Goal: Task Accomplishment & Management: Manage account settings

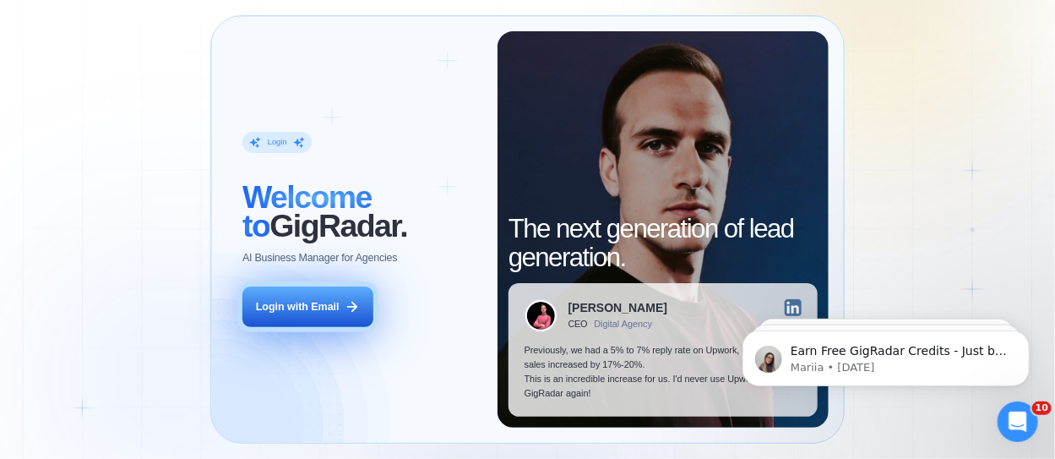
click at [287, 308] on div "Login with Email" at bounding box center [298, 307] width 84 height 14
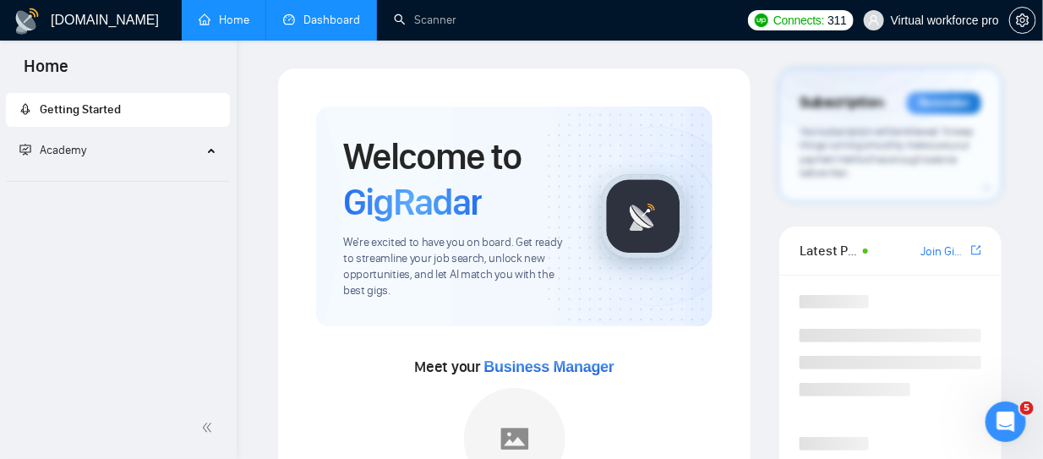
click at [346, 20] on link "Dashboard" at bounding box center [321, 20] width 77 height 14
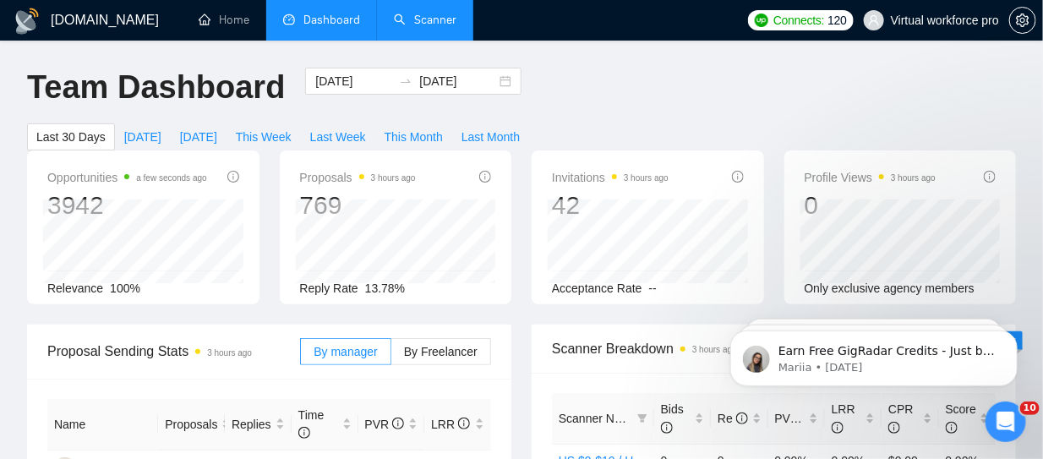
click at [446, 15] on link "Scanner" at bounding box center [425, 20] width 63 height 14
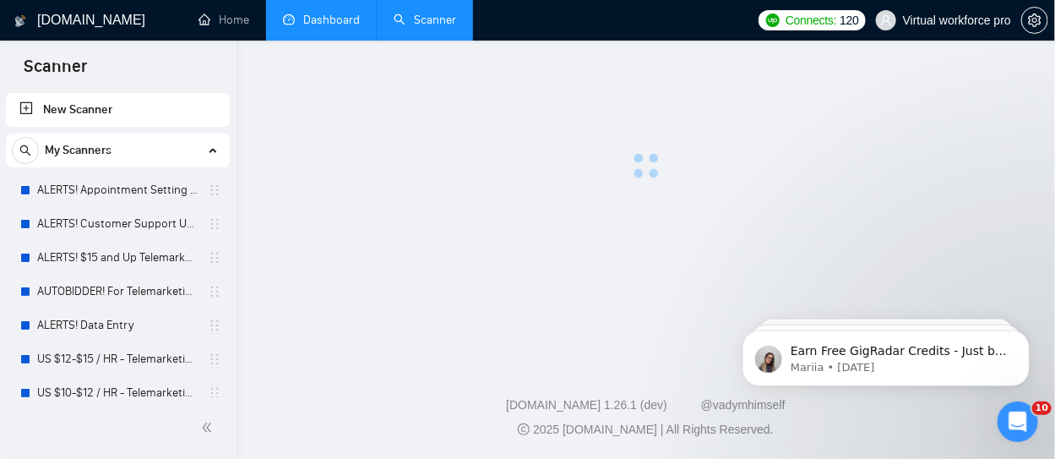
click at [324, 26] on link "Dashboard" at bounding box center [321, 20] width 77 height 14
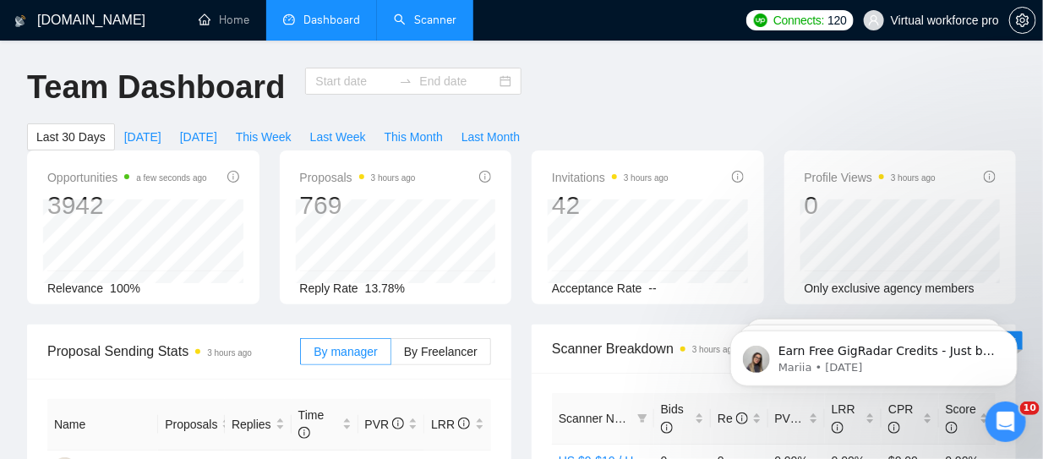
type input "[DATE]"
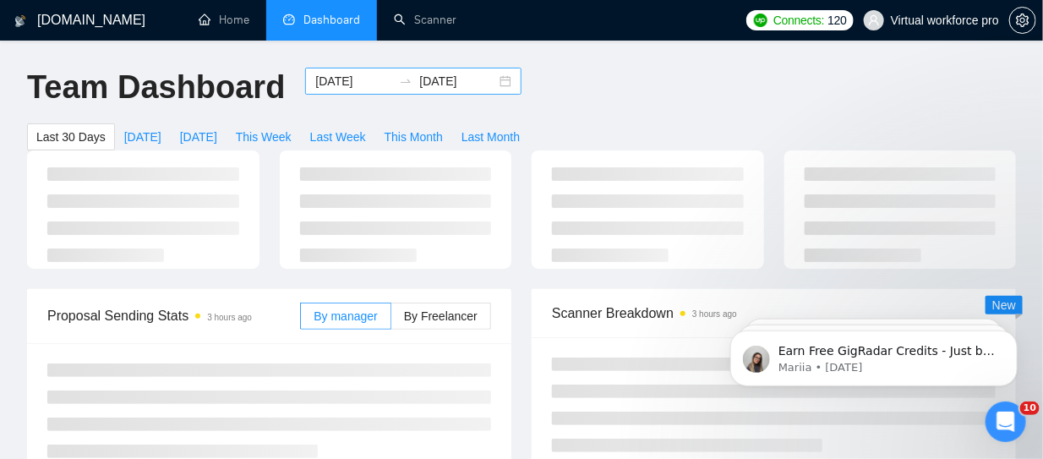
click at [359, 81] on input "[DATE]" at bounding box center [353, 81] width 77 height 19
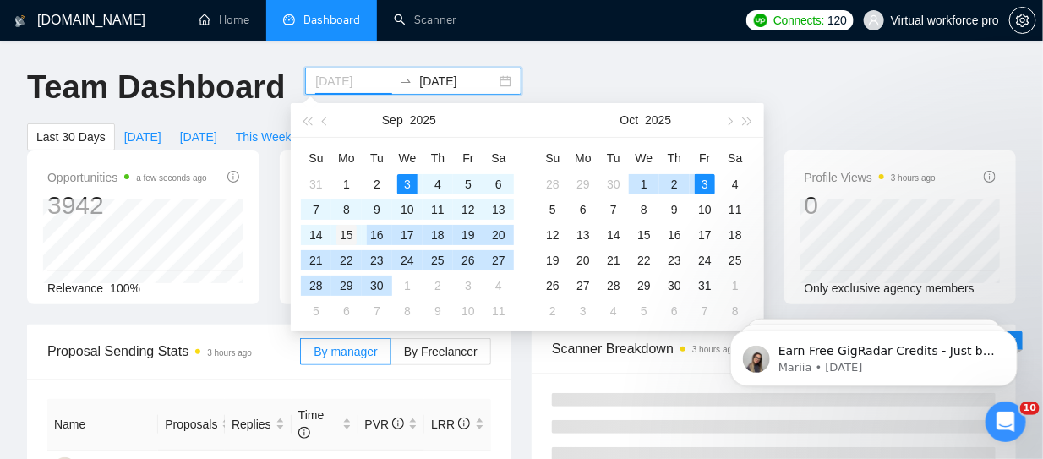
type input "[DATE]"
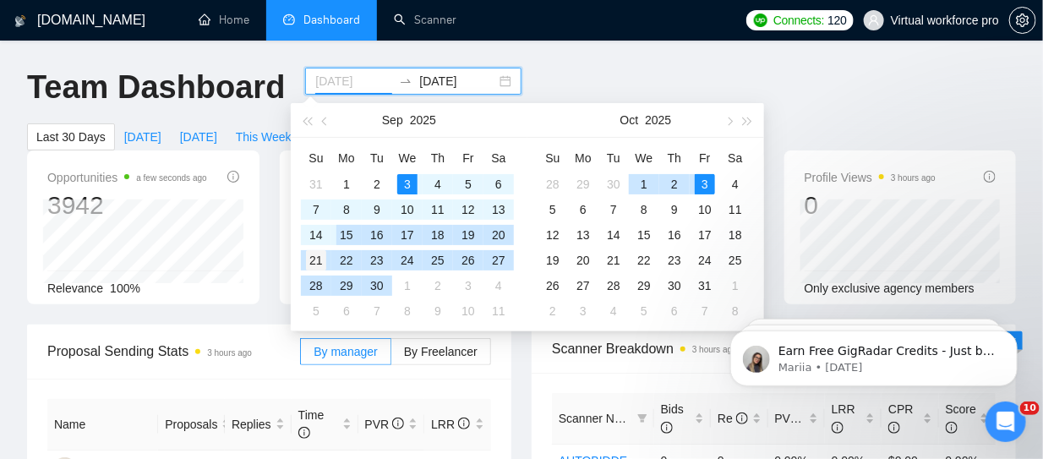
click at [345, 237] on div "15" at bounding box center [346, 235] width 20 height 20
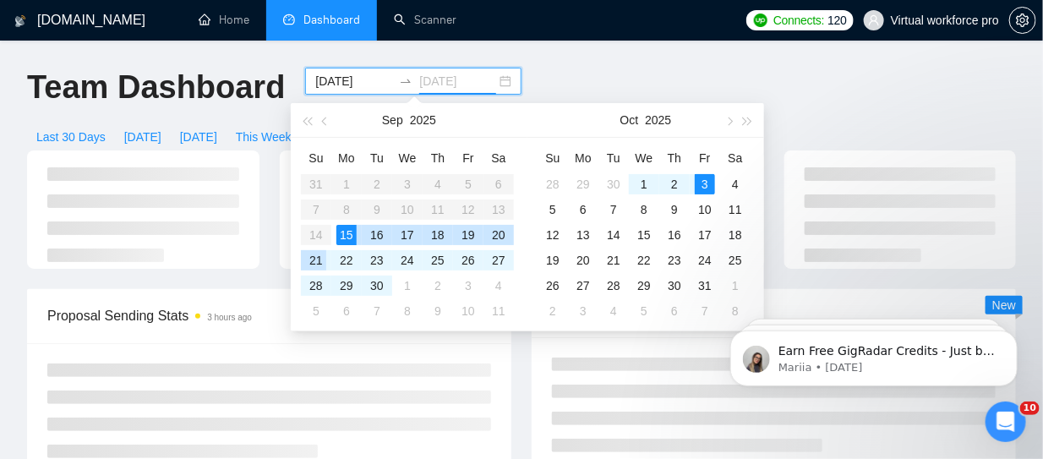
click at [316, 258] on div "21" at bounding box center [316, 260] width 20 height 20
type input "[DATE]"
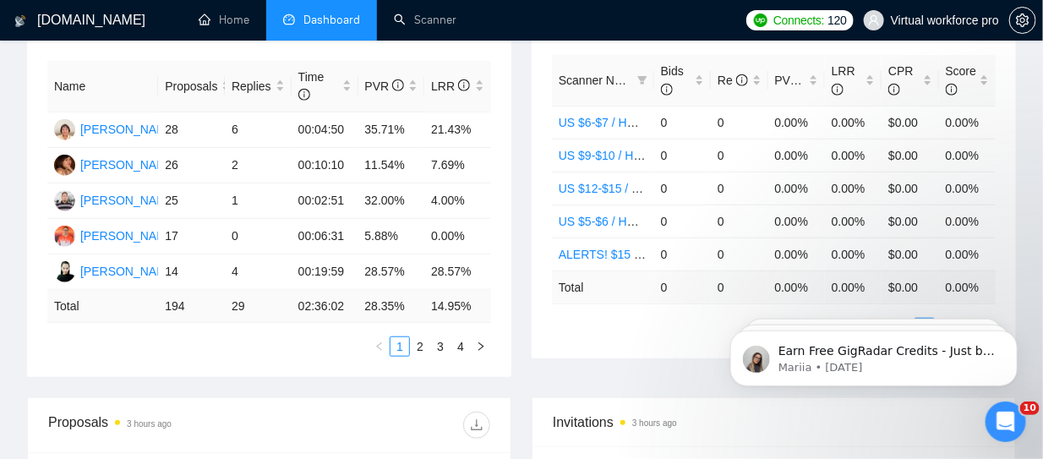
scroll to position [591, 0]
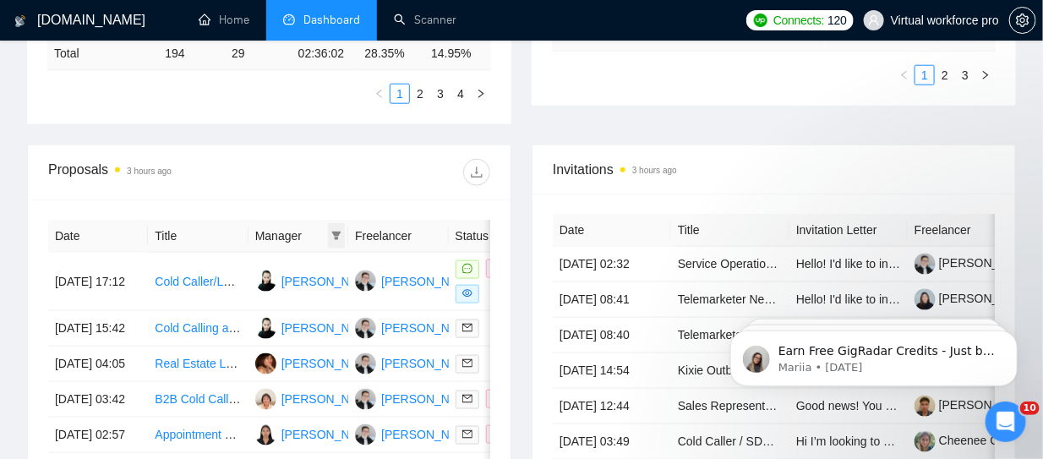
click at [342, 229] on span at bounding box center [336, 235] width 17 height 25
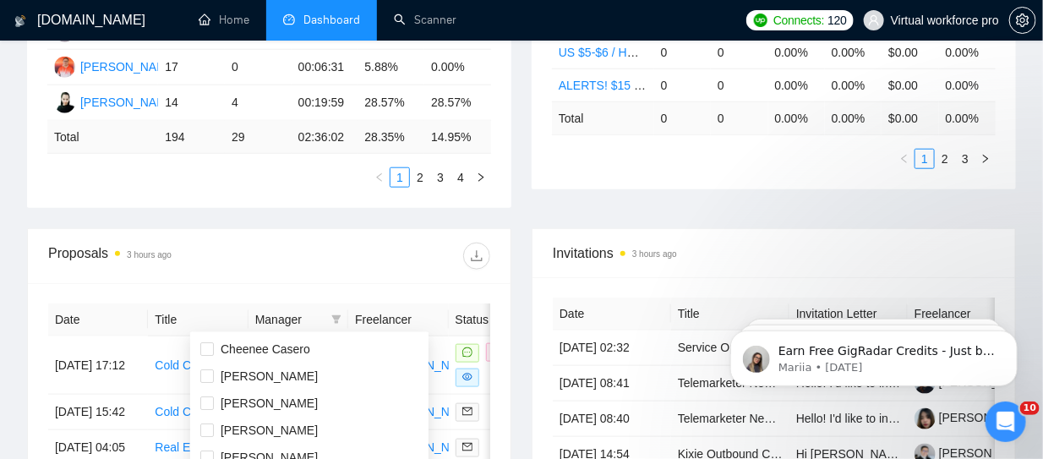
scroll to position [676, 0]
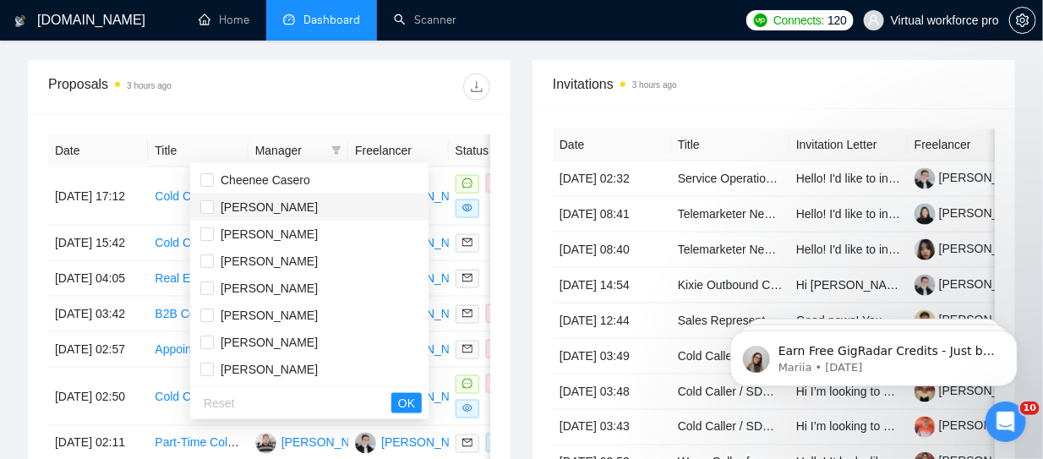
click at [259, 210] on span "[PERSON_NAME]" at bounding box center [269, 207] width 97 height 14
checkbox input "true"
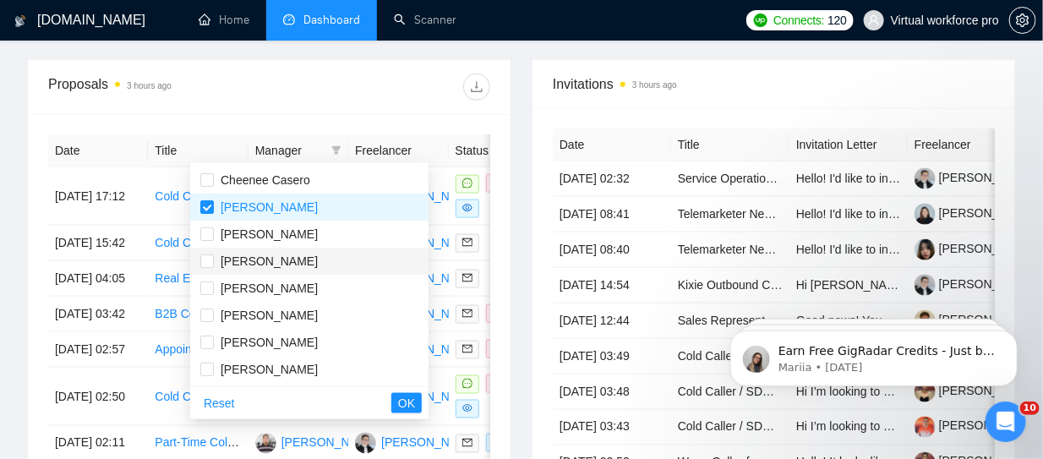
click at [254, 263] on span "[PERSON_NAME]" at bounding box center [269, 261] width 97 height 14
checkbox input "true"
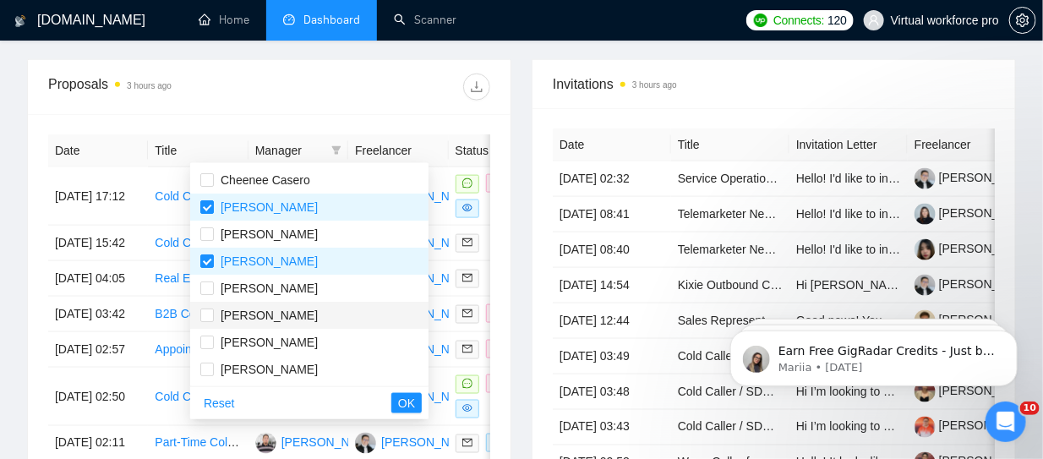
click at [267, 308] on span "[PERSON_NAME]" at bounding box center [269, 315] width 97 height 14
checkbox input "true"
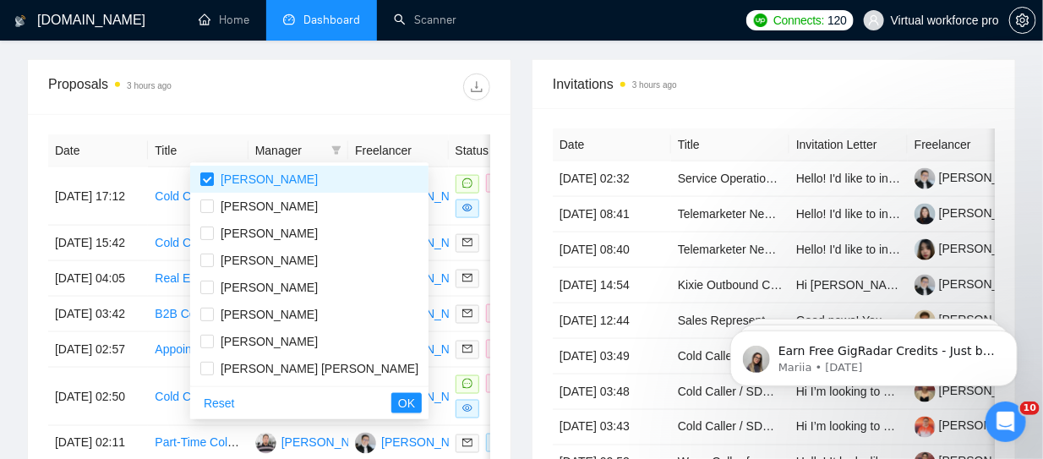
scroll to position [165, 0]
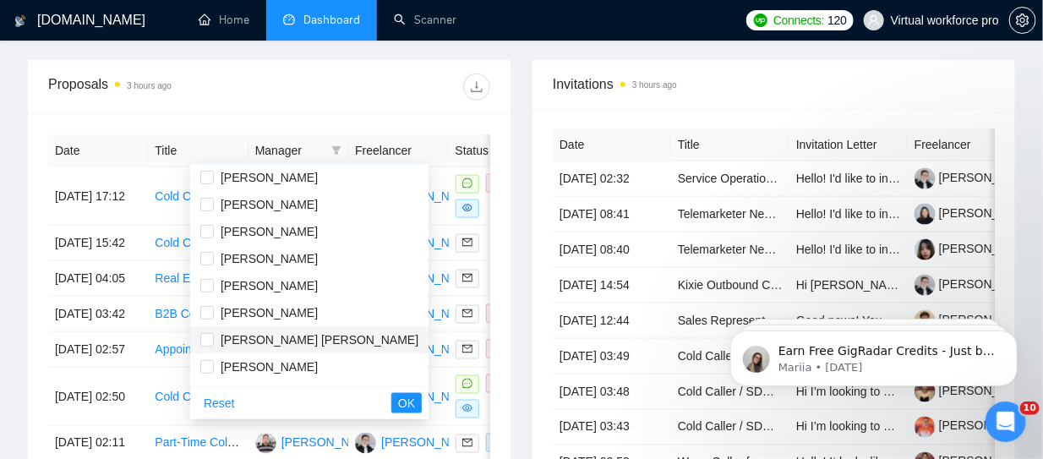
click at [247, 341] on span "[PERSON_NAME] [PERSON_NAME]" at bounding box center [320, 340] width 198 height 14
checkbox input "true"
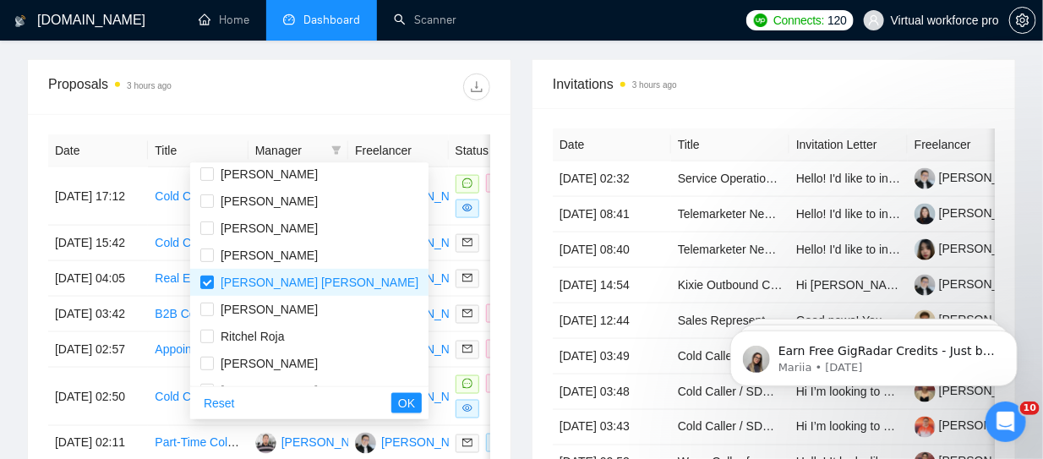
scroll to position [225, 0]
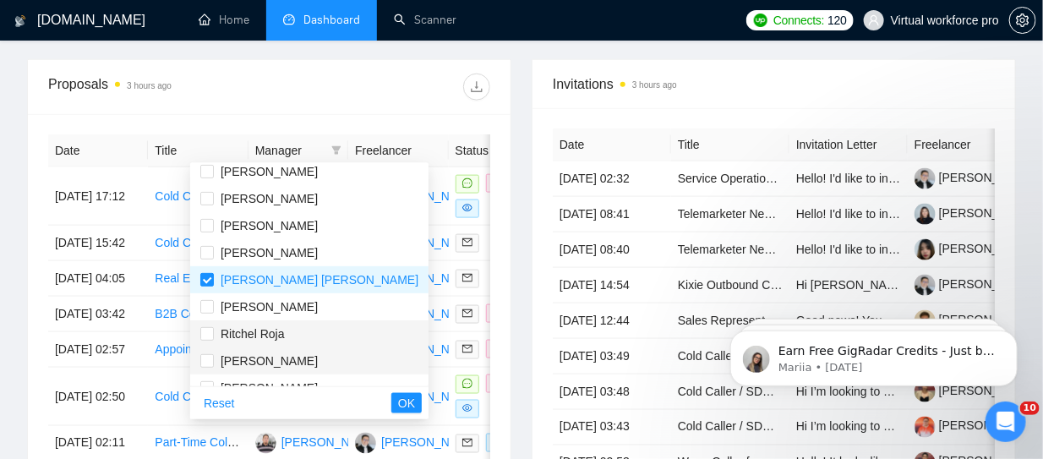
click at [245, 357] on span "[PERSON_NAME]" at bounding box center [269, 361] width 97 height 14
checkbox input "true"
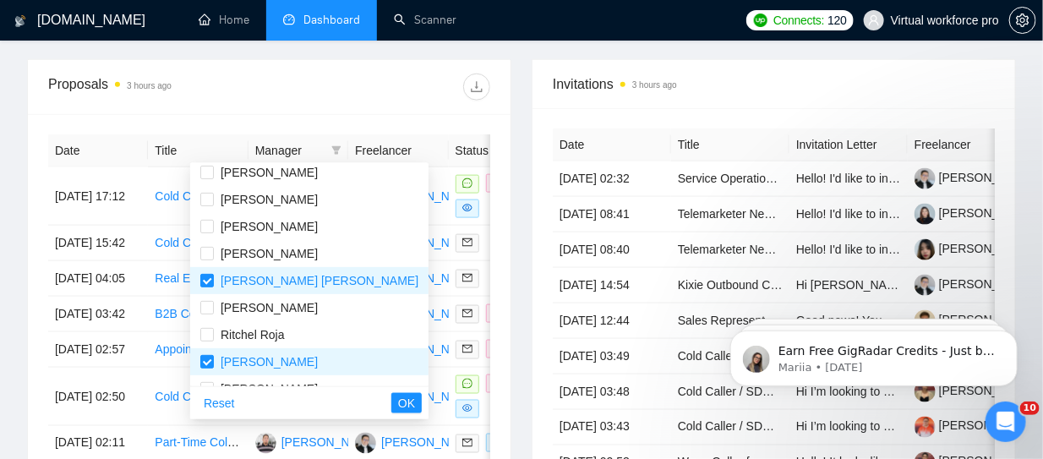
scroll to position [270, 0]
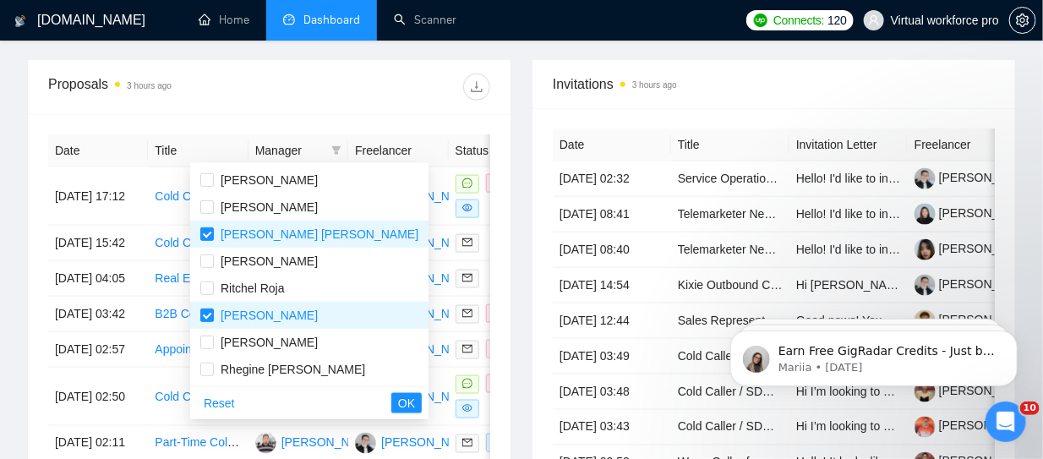
click at [322, 413] on div "Reset OK" at bounding box center [309, 402] width 238 height 33
click at [398, 403] on span "OK" at bounding box center [406, 403] width 17 height 19
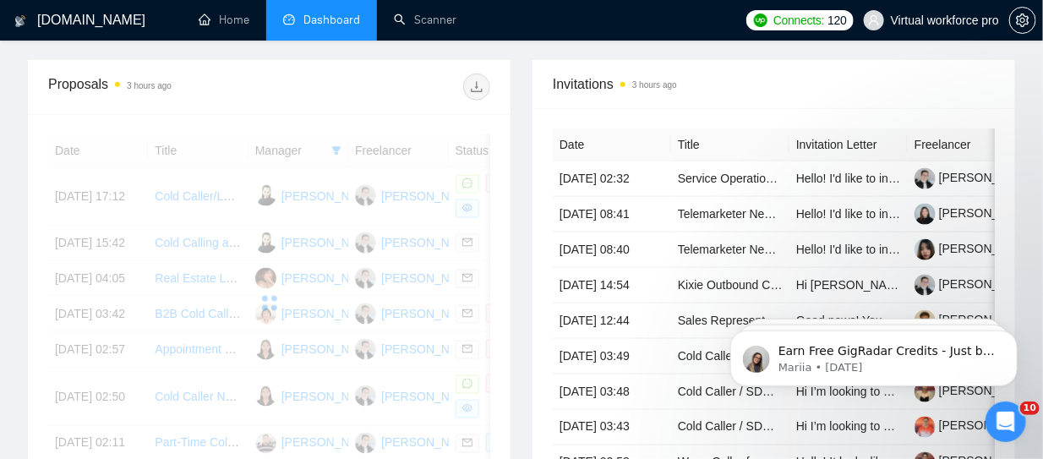
scroll to position [149, 0]
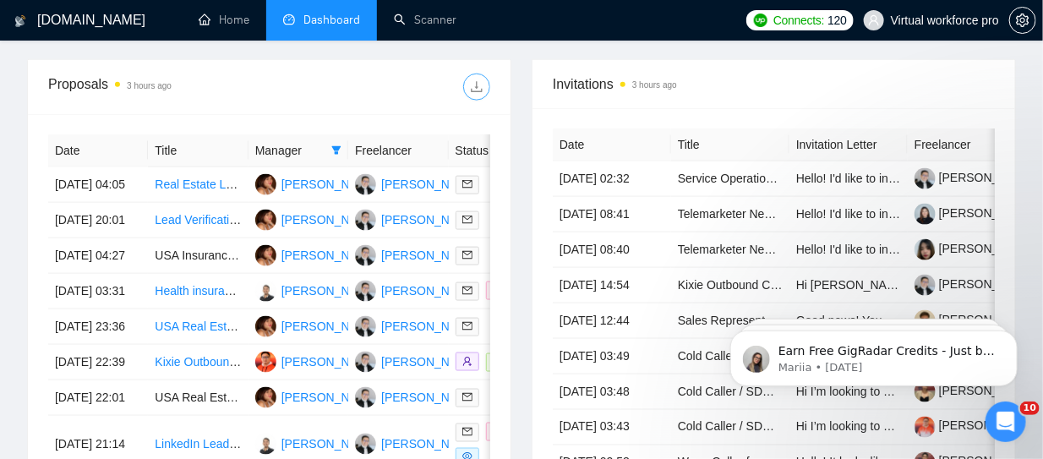
click at [476, 90] on icon "download" at bounding box center [477, 87] width 14 height 14
click at [333, 146] on icon "filter" at bounding box center [336, 150] width 9 height 8
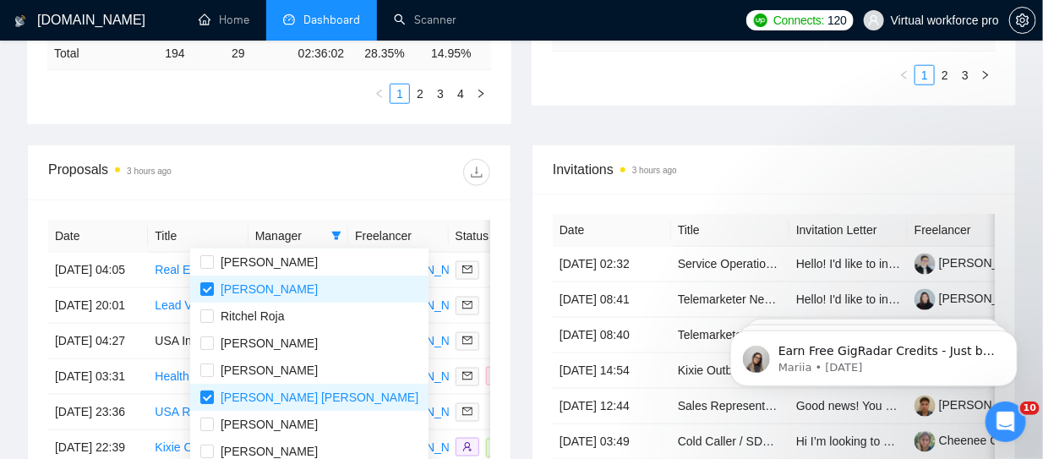
scroll to position [0, 0]
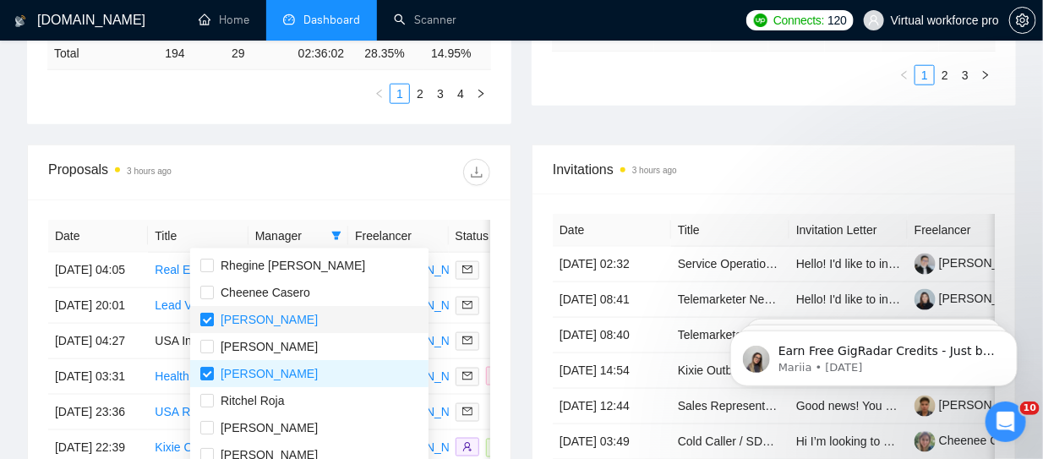
click at [211, 317] on input "checkbox" at bounding box center [207, 320] width 14 height 14
checkbox input "false"
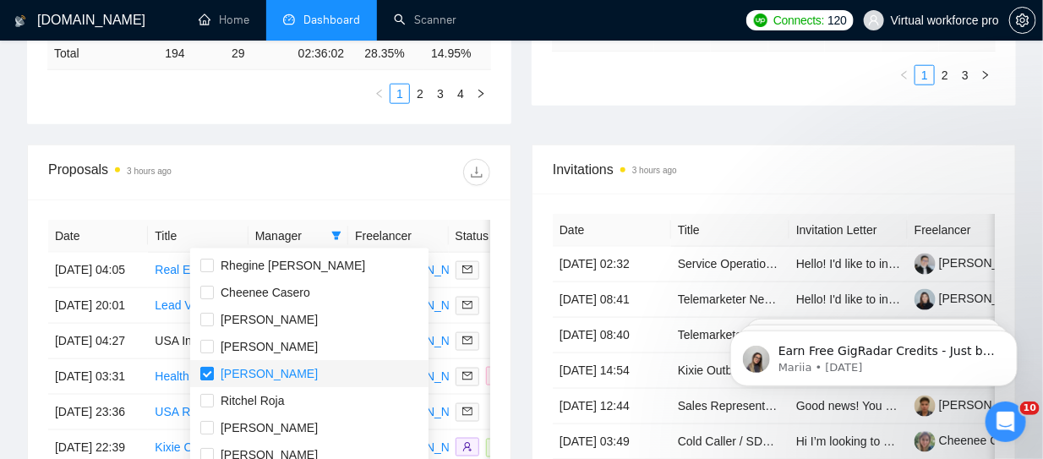
click at [208, 368] on input "checkbox" at bounding box center [207, 374] width 14 height 14
checkbox input "false"
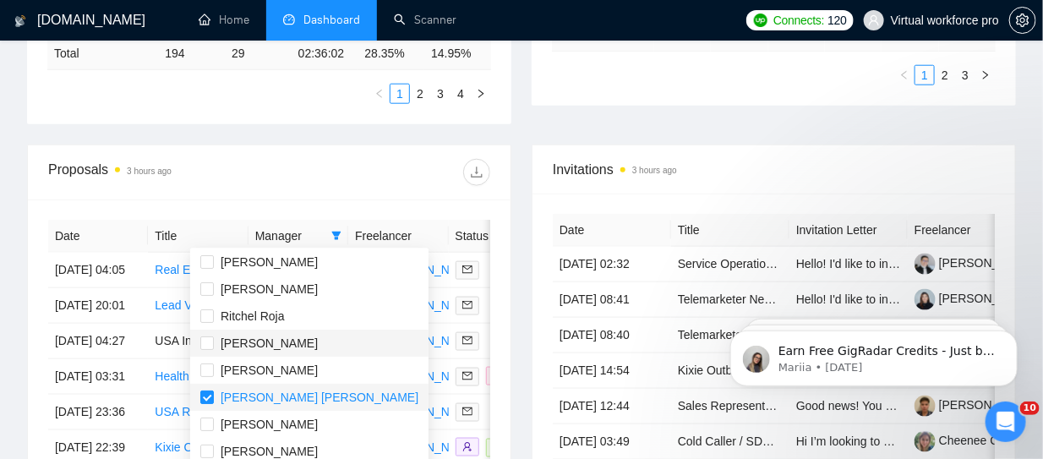
drag, startPoint x: 210, startPoint y: 392, endPoint x: 280, endPoint y: 350, distance: 81.1
click at [210, 393] on input "checkbox" at bounding box center [207, 397] width 14 height 14
checkbox input "false"
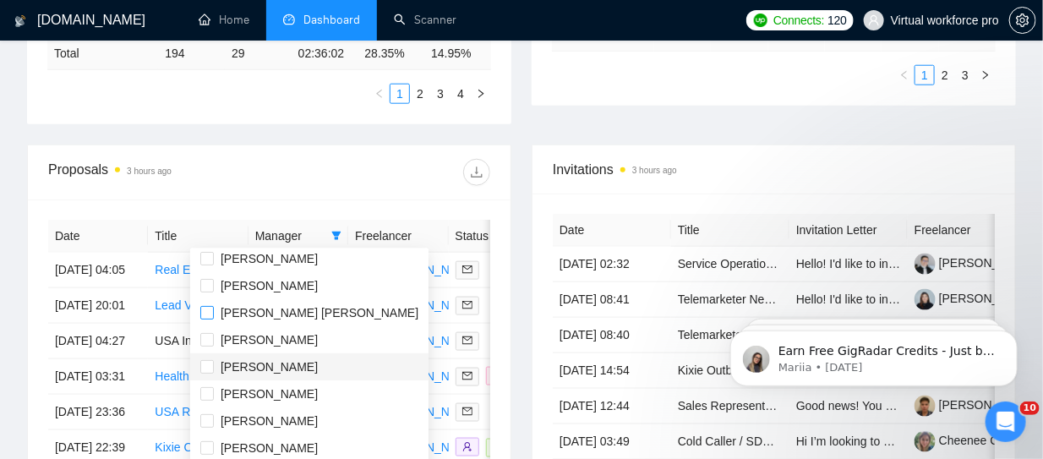
scroll to position [270, 0]
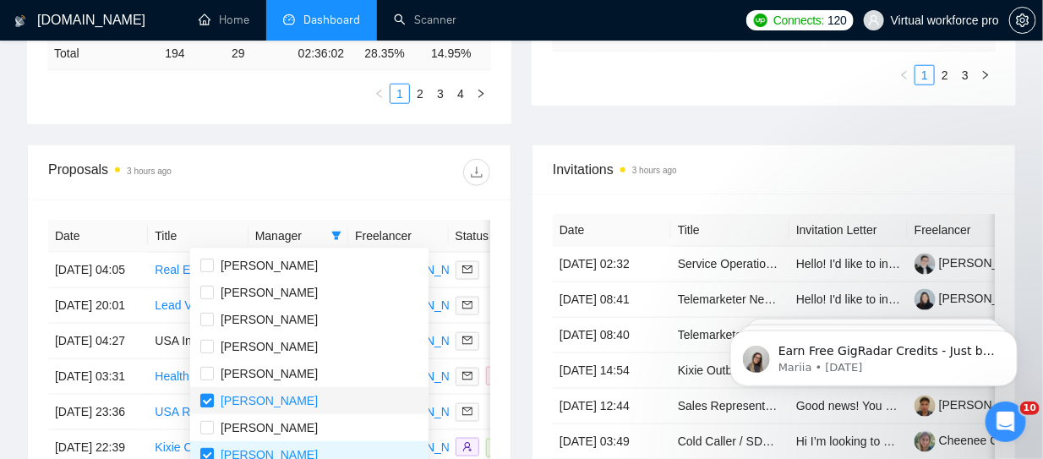
click at [207, 397] on input "checkbox" at bounding box center [207, 401] width 14 height 14
checkbox input "false"
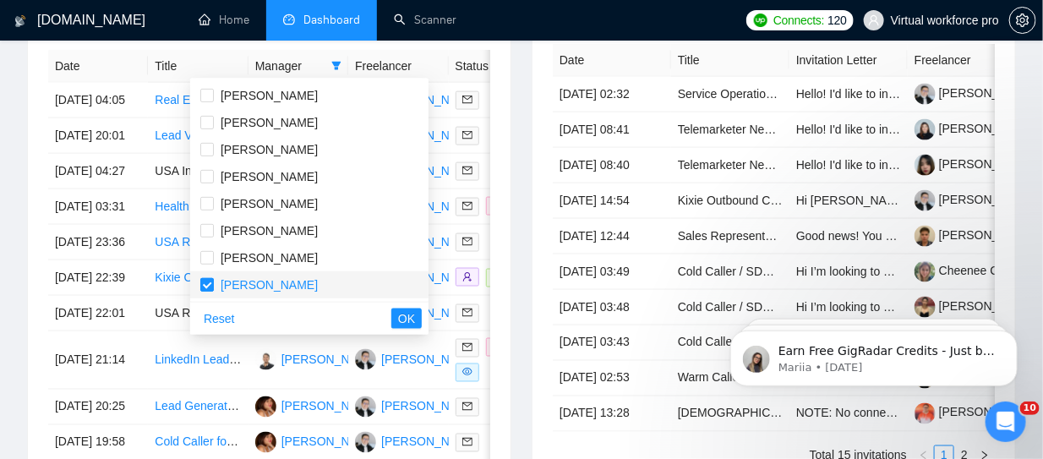
click at [208, 286] on input "checkbox" at bounding box center [207, 285] width 14 height 14
checkbox input "false"
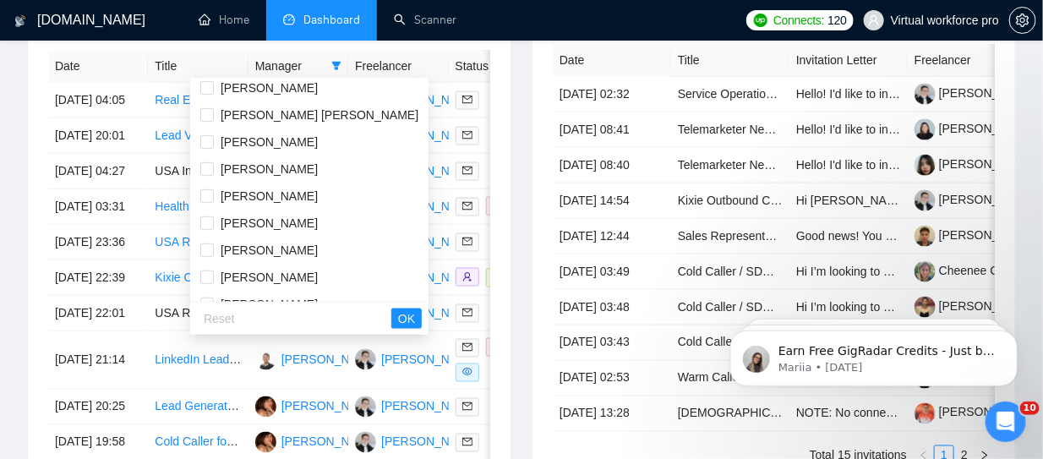
scroll to position [184, 0]
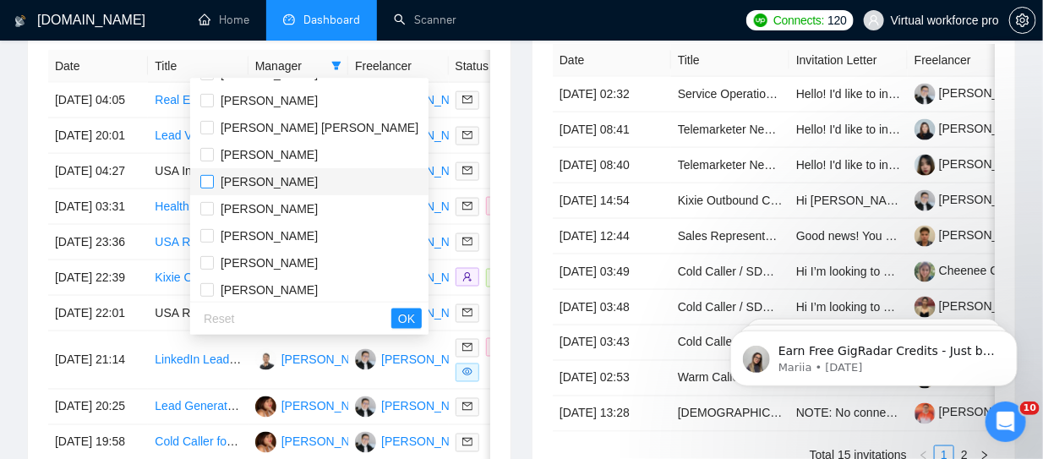
click at [212, 180] on input "checkbox" at bounding box center [207, 182] width 14 height 14
checkbox input "true"
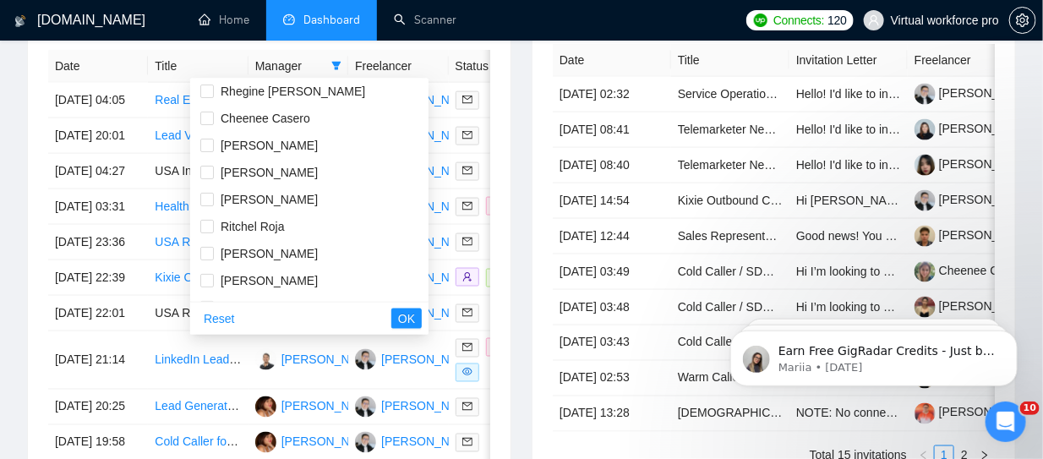
scroll to position [0, 0]
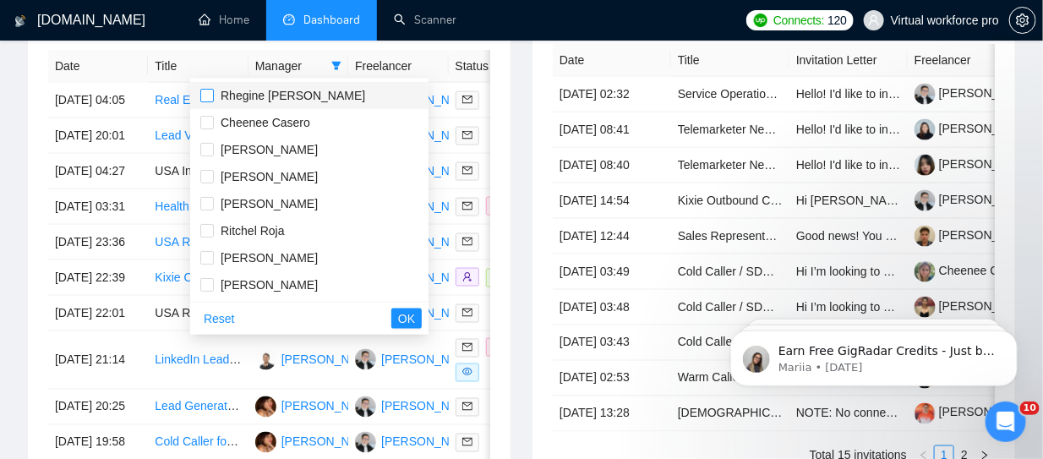
click at [205, 90] on input "checkbox" at bounding box center [207, 96] width 14 height 14
checkbox input "true"
click at [398, 318] on span "OK" at bounding box center [406, 318] width 17 height 19
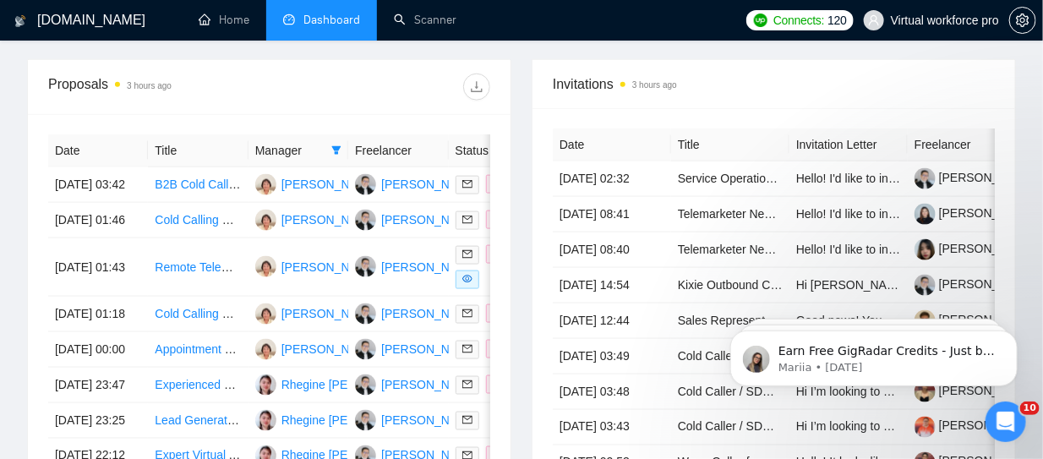
scroll to position [591, 0]
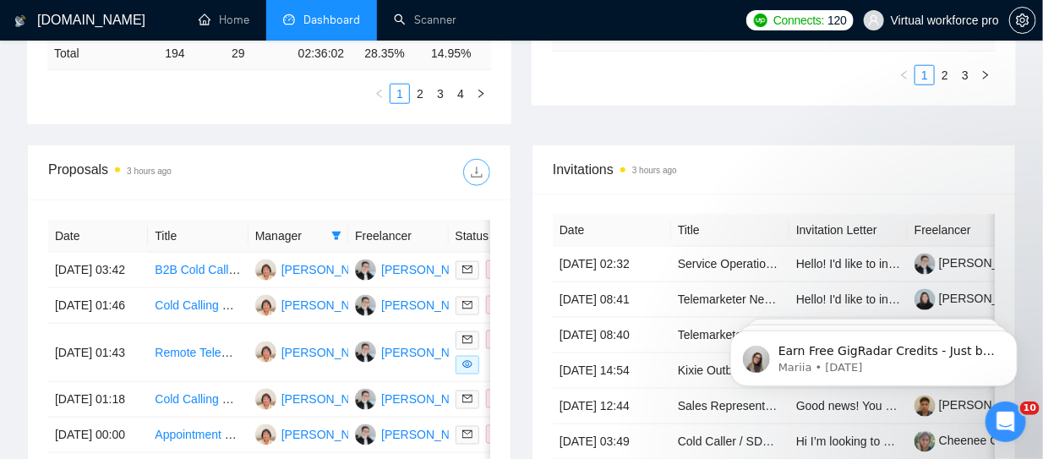
click at [481, 169] on icon "download" at bounding box center [477, 173] width 14 height 14
click at [338, 234] on icon "filter" at bounding box center [336, 236] width 9 height 8
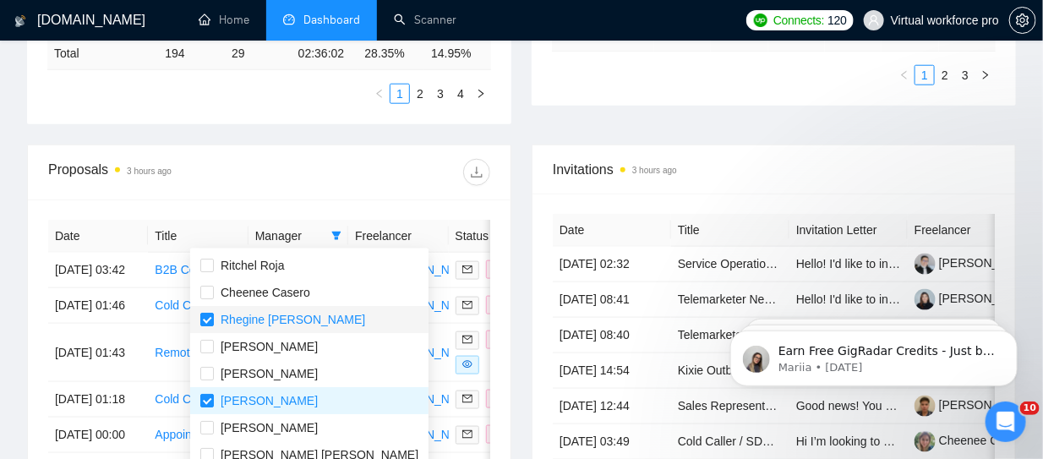
click at [226, 319] on span "Rhegine [PERSON_NAME]" at bounding box center [293, 320] width 144 height 14
checkbox input "false"
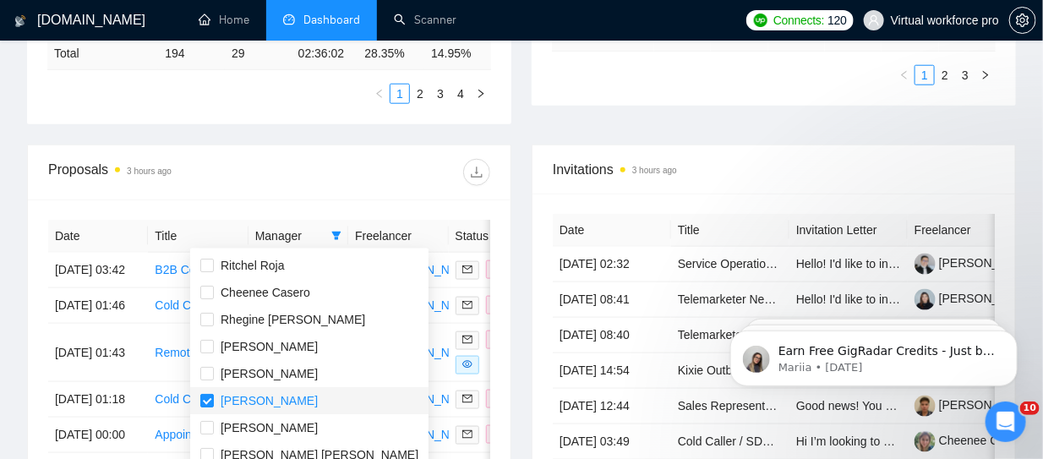
click at [225, 404] on span "[PERSON_NAME]" at bounding box center [269, 401] width 97 height 14
checkbox input "false"
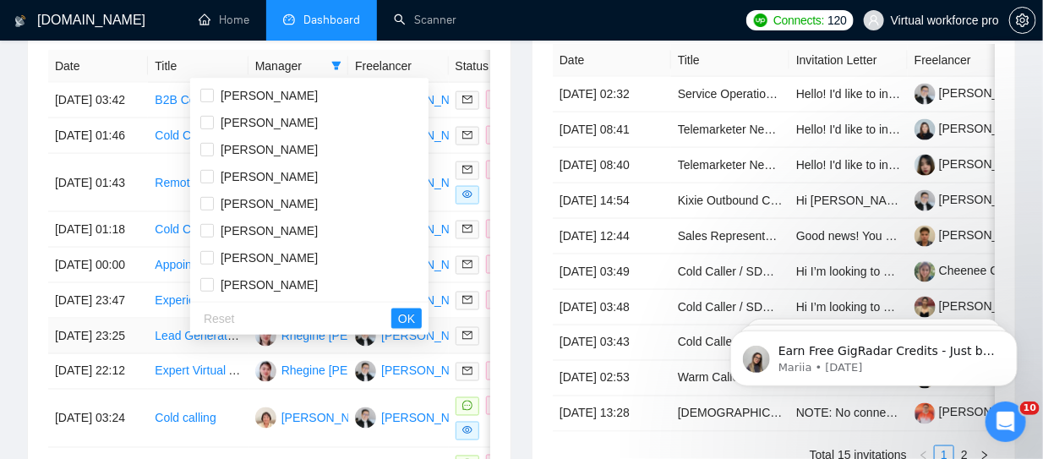
scroll to position [929, 0]
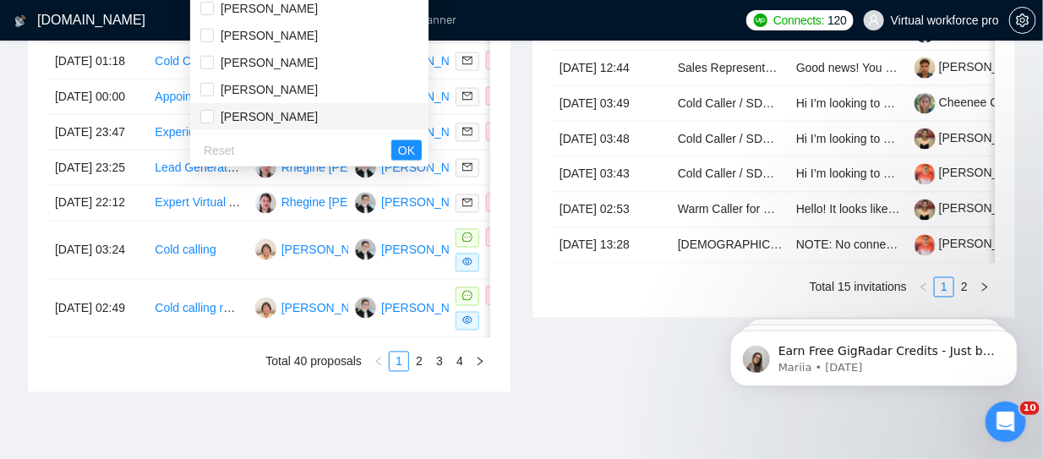
click at [270, 117] on span "[PERSON_NAME]" at bounding box center [269, 117] width 97 height 14
checkbox input "true"
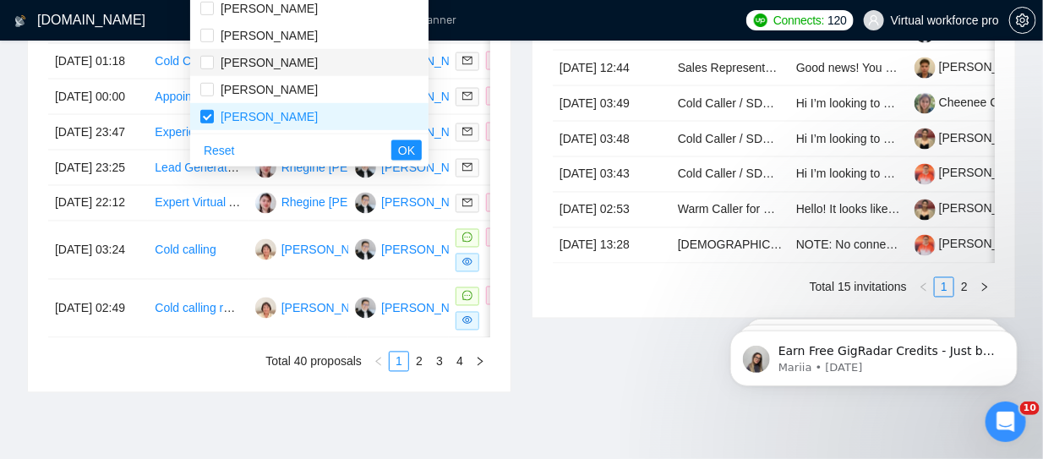
click at [259, 63] on span "[PERSON_NAME]" at bounding box center [269, 63] width 97 height 14
checkbox input "true"
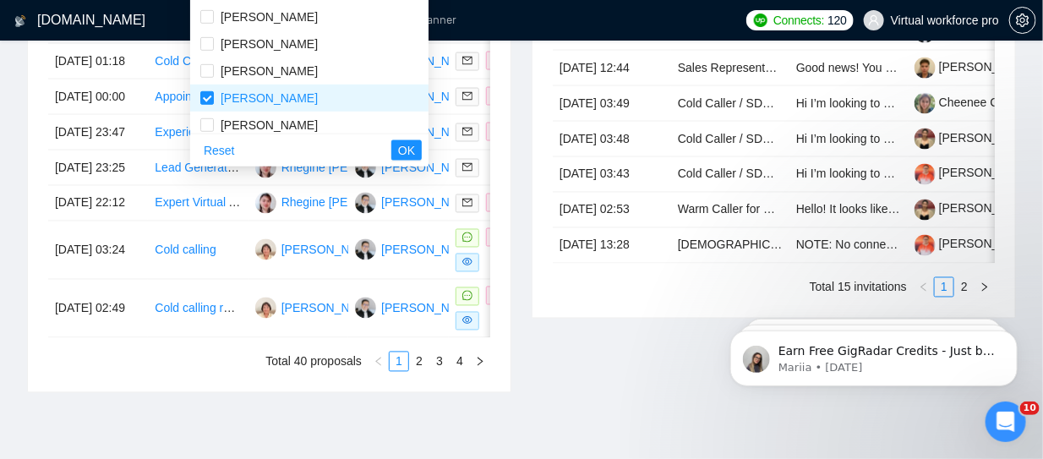
scroll to position [201, 0]
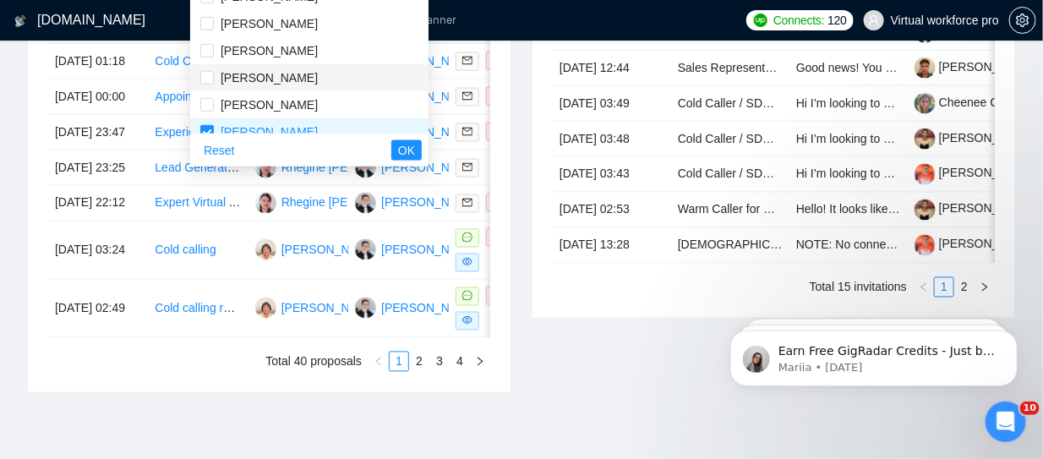
click at [238, 77] on span "[PERSON_NAME]" at bounding box center [269, 78] width 97 height 14
checkbox input "true"
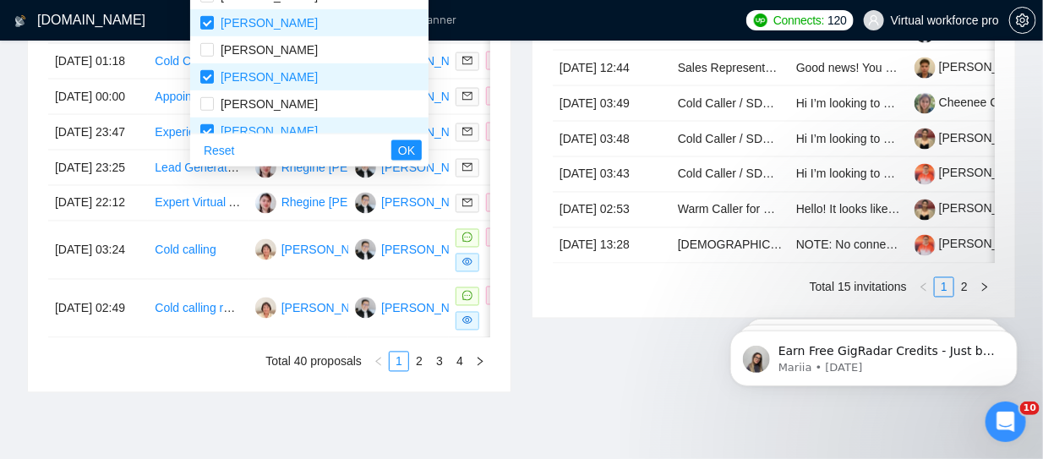
scroll to position [270, 0]
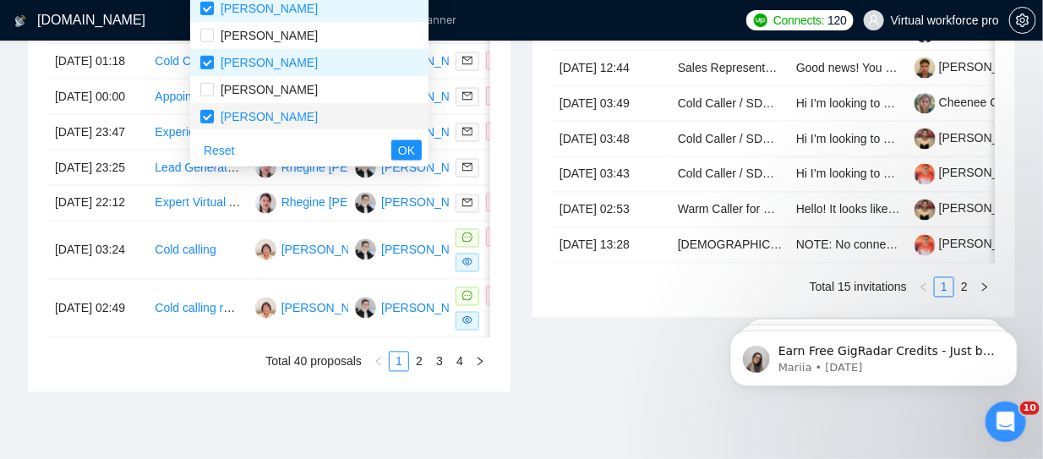
click at [259, 115] on span "[PERSON_NAME]" at bounding box center [269, 117] width 97 height 14
checkbox input "false"
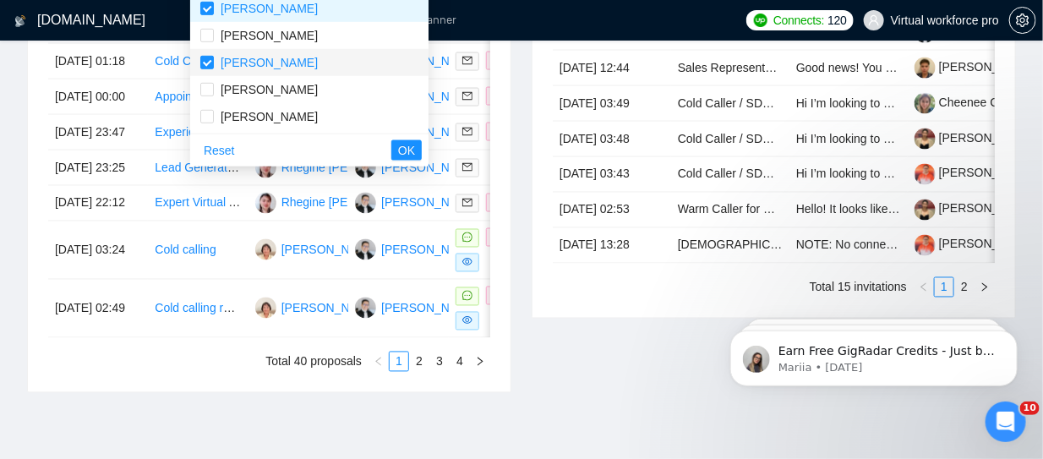
click at [240, 69] on div "[PERSON_NAME]" at bounding box center [269, 62] width 97 height 19
checkbox input "false"
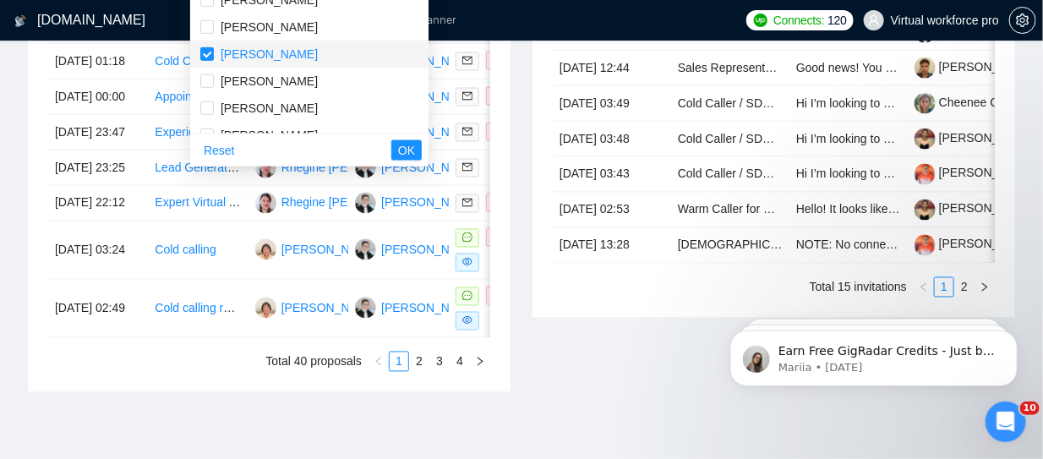
click at [245, 59] on span "[PERSON_NAME]" at bounding box center [269, 54] width 97 height 14
checkbox input "false"
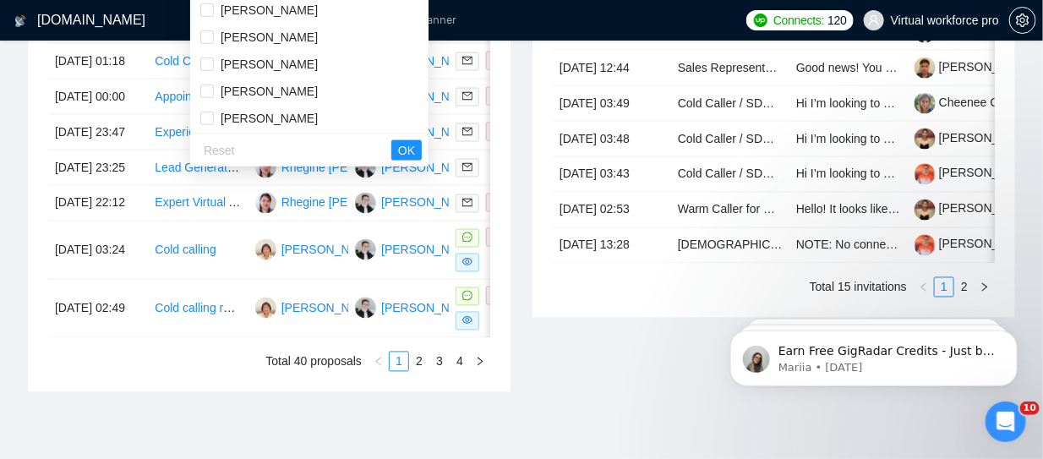
scroll to position [191, 0]
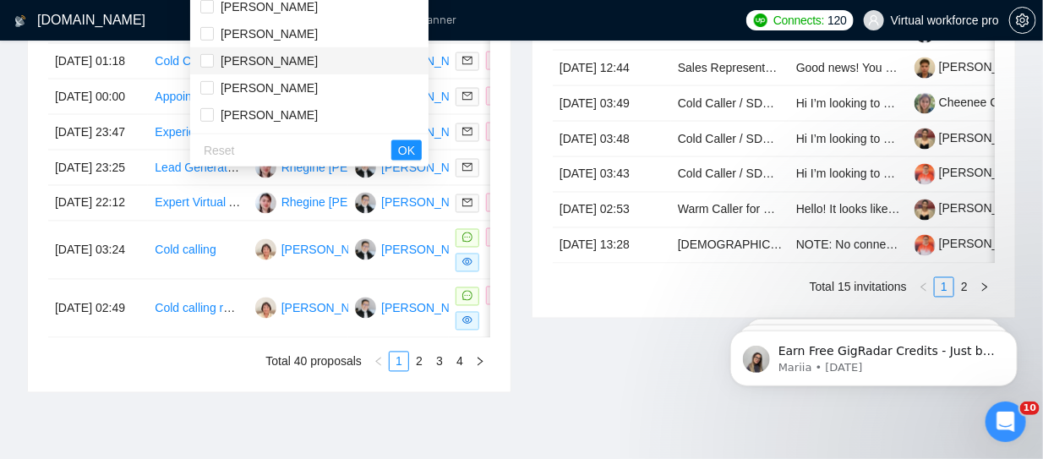
click at [245, 57] on span "[PERSON_NAME]" at bounding box center [269, 61] width 97 height 14
checkbox input "true"
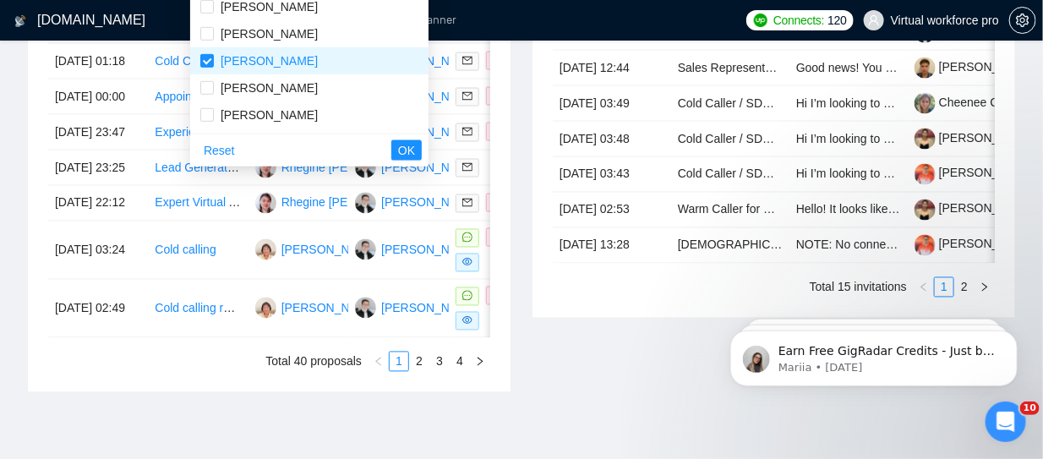
scroll to position [144, 0]
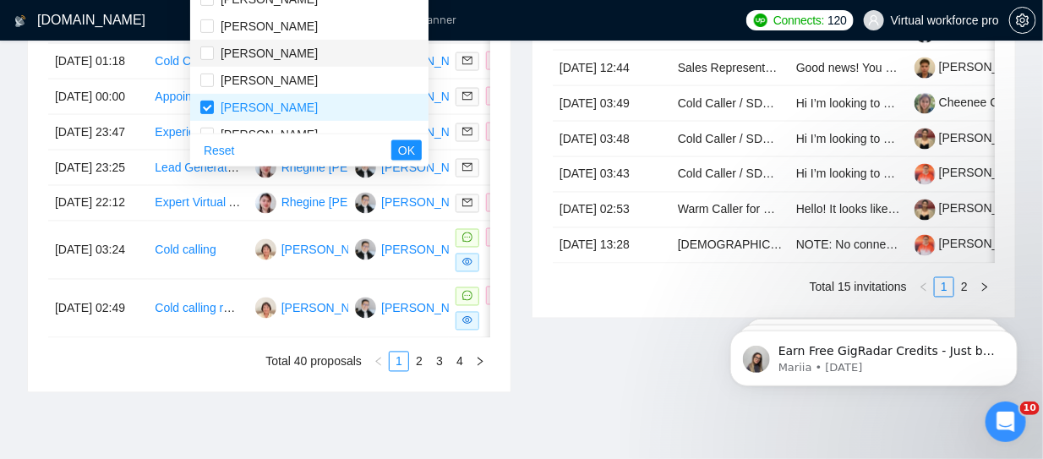
click at [253, 46] on span "[PERSON_NAME]" at bounding box center [269, 53] width 97 height 14
checkbox input "true"
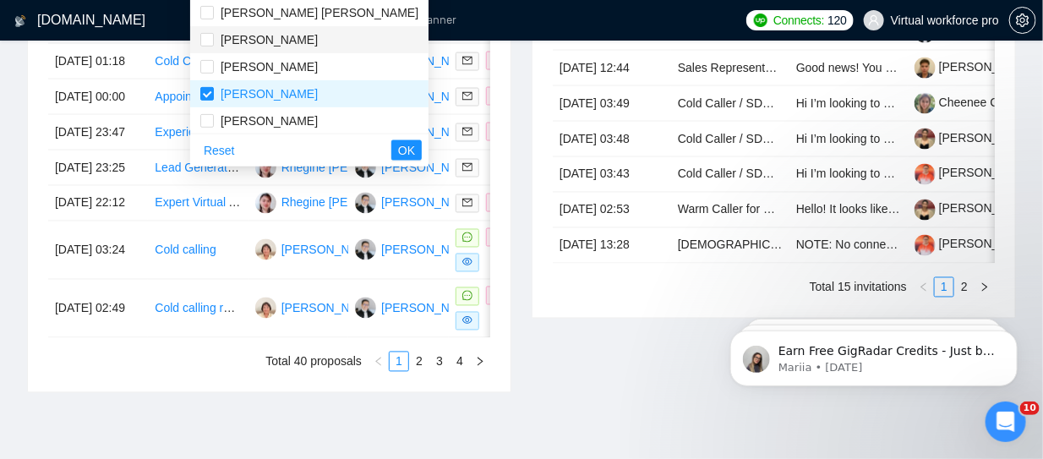
scroll to position [102, 0]
click at [250, 41] on span "[PERSON_NAME]" at bounding box center [269, 42] width 97 height 14
checkbox input "true"
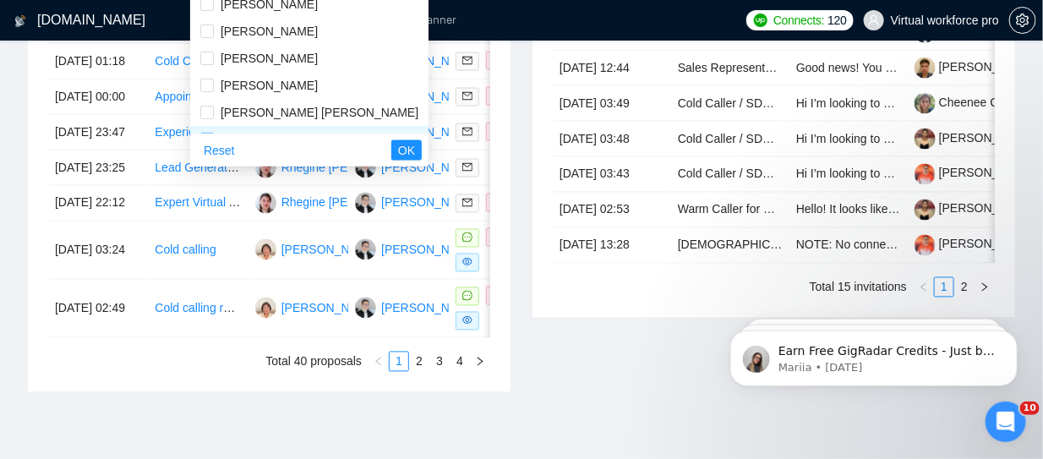
scroll to position [0, 0]
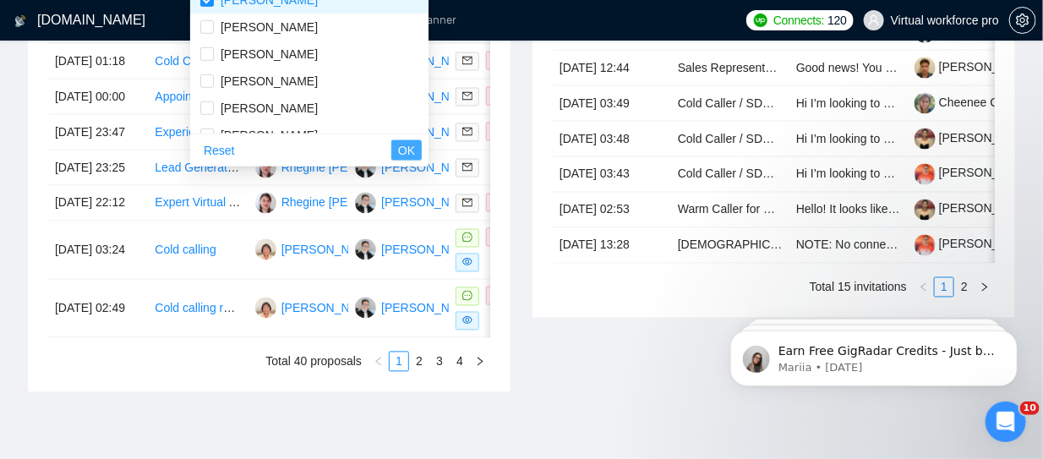
drag, startPoint x: 324, startPoint y: 150, endPoint x: 346, endPoint y: 172, distance: 30.5
click at [398, 150] on span "OK" at bounding box center [406, 150] width 17 height 19
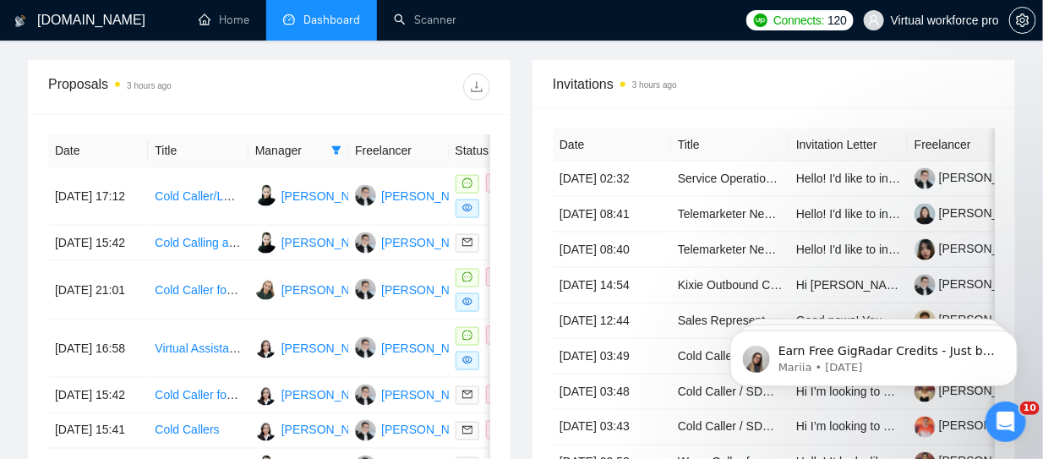
scroll to position [591, 0]
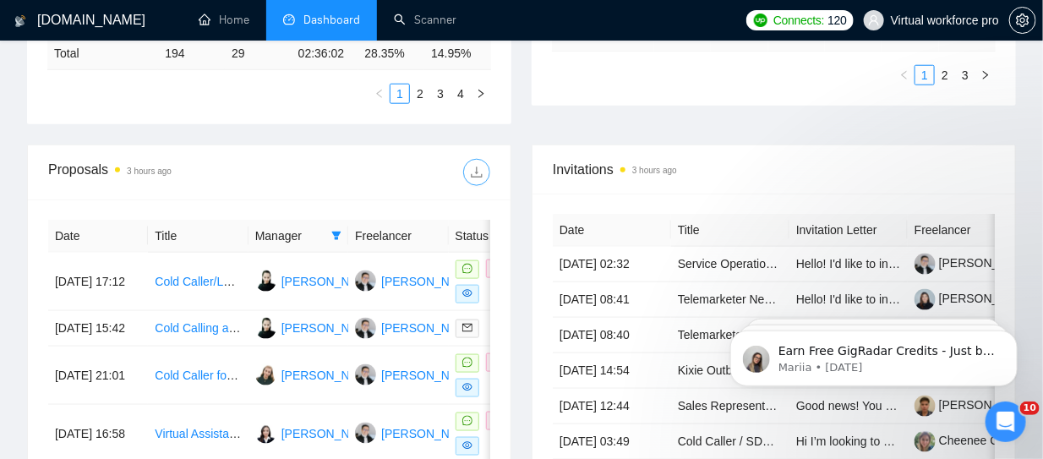
click at [473, 172] on icon "download" at bounding box center [477, 173] width 14 height 14
click at [339, 231] on icon "filter" at bounding box center [336, 236] width 10 height 10
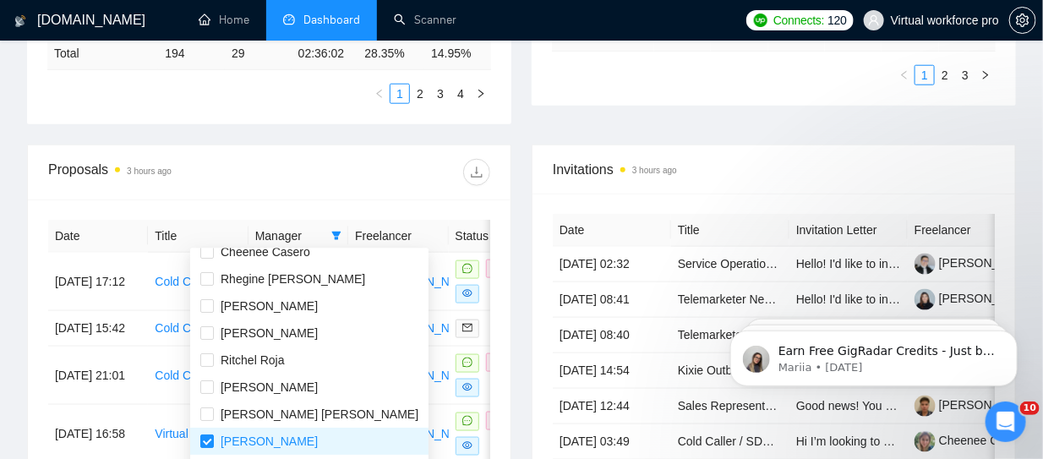
scroll to position [0, 0]
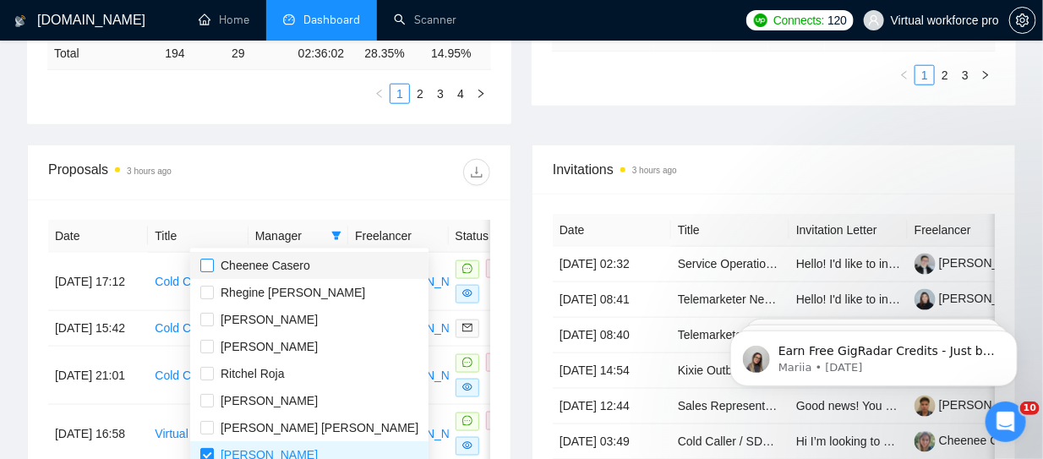
click at [201, 267] on input "checkbox" at bounding box center [207, 266] width 14 height 14
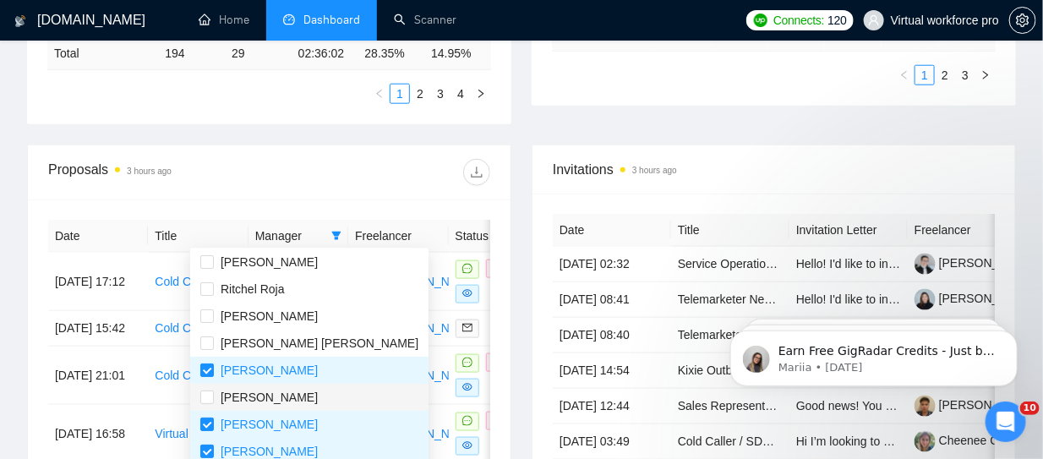
scroll to position [169, 0]
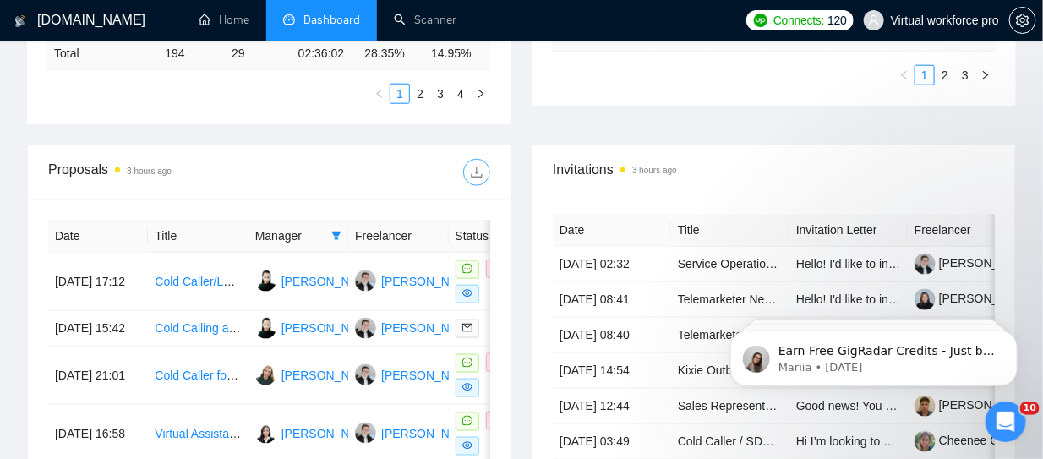
click at [482, 169] on icon "download" at bounding box center [477, 173] width 14 height 14
click at [333, 232] on icon "filter" at bounding box center [336, 236] width 9 height 8
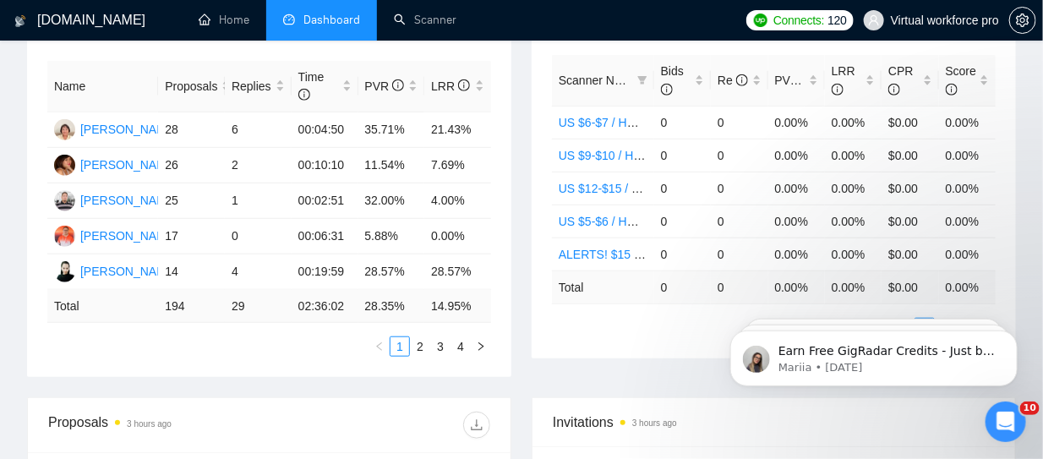
scroll to position [676, 0]
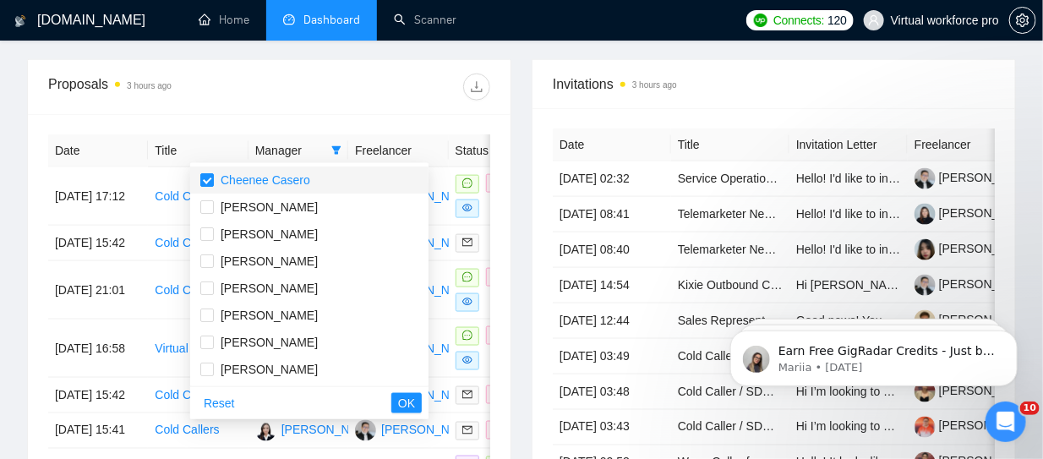
click at [223, 179] on span "Cheenee Casero" at bounding box center [266, 180] width 90 height 14
checkbox input "false"
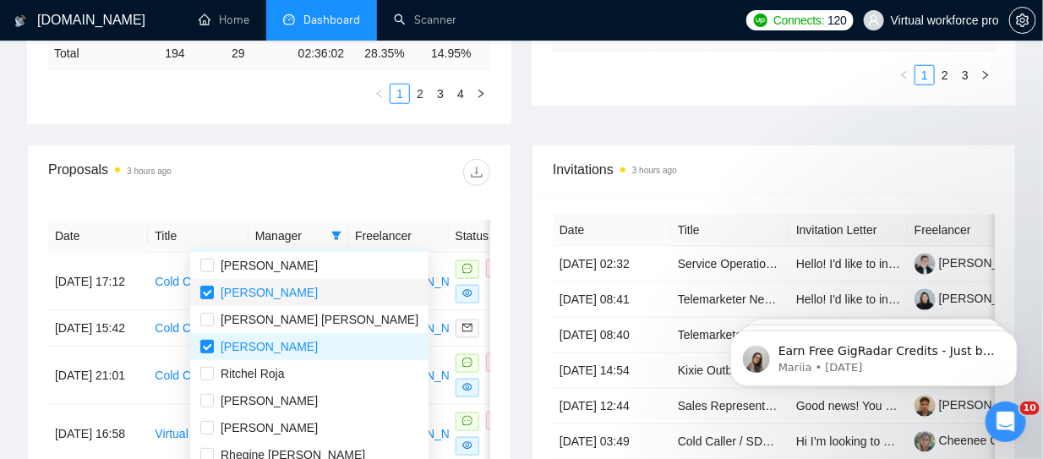
scroll to position [185, 0]
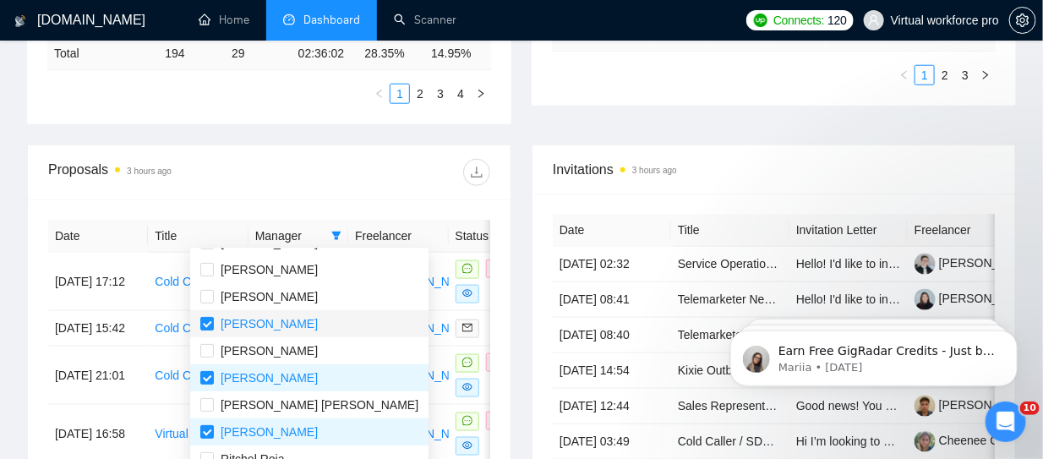
click at [251, 324] on span "[PERSON_NAME]" at bounding box center [269, 324] width 97 height 14
checkbox input "false"
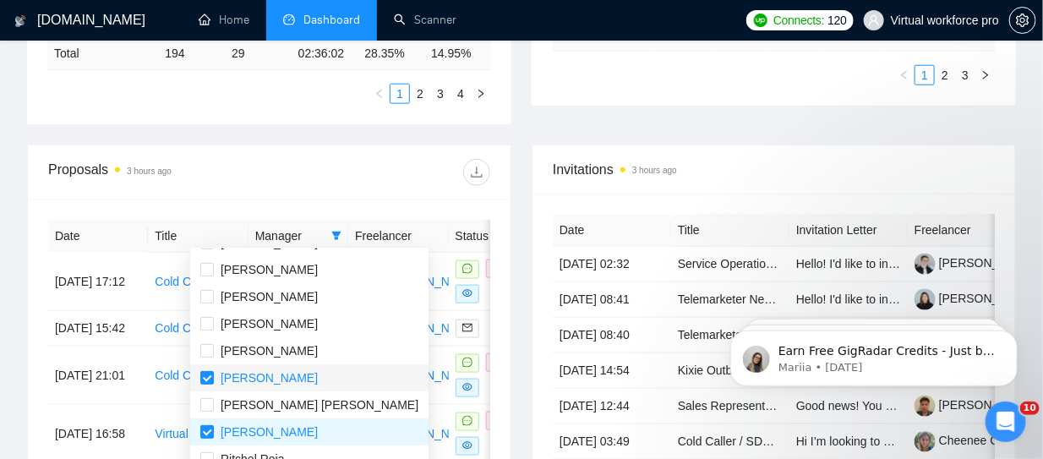
click at [242, 376] on span "[PERSON_NAME]" at bounding box center [269, 378] width 97 height 14
checkbox input "false"
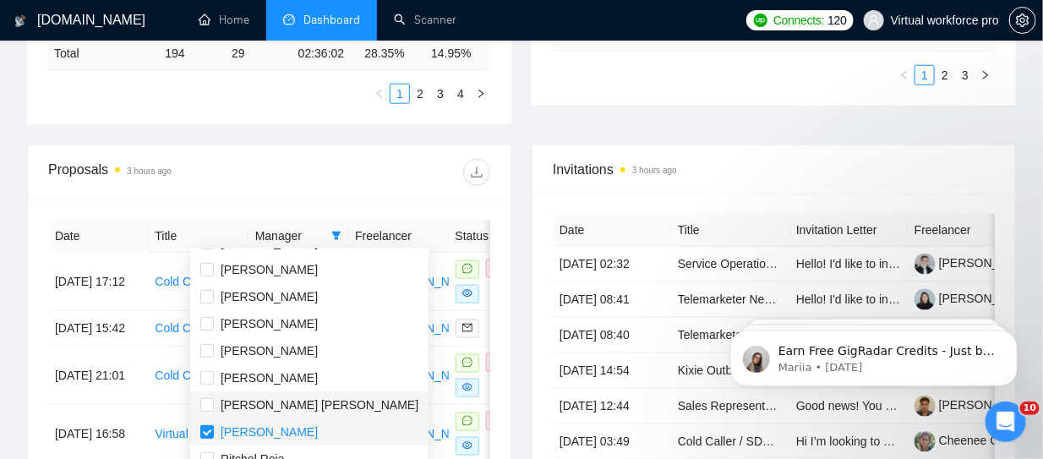
click at [253, 433] on span "[PERSON_NAME]" at bounding box center [269, 432] width 97 height 14
checkbox input "false"
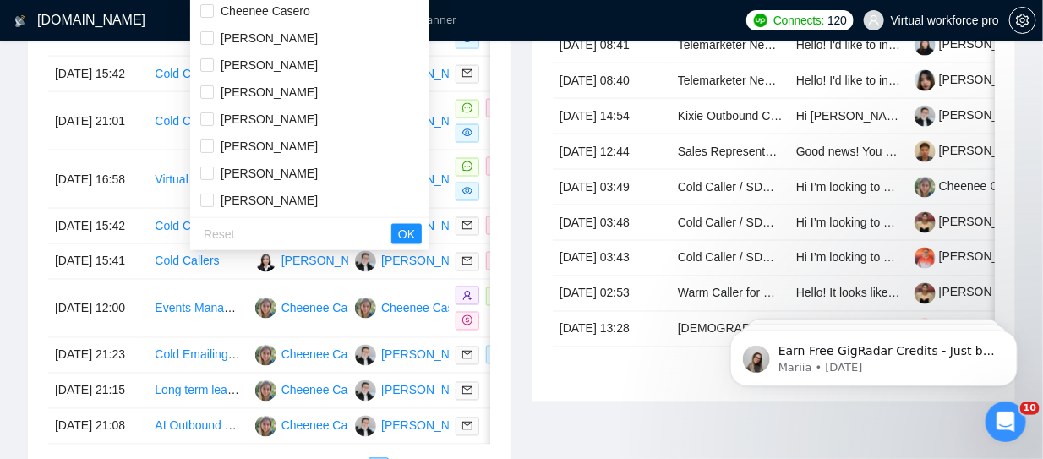
scroll to position [676, 0]
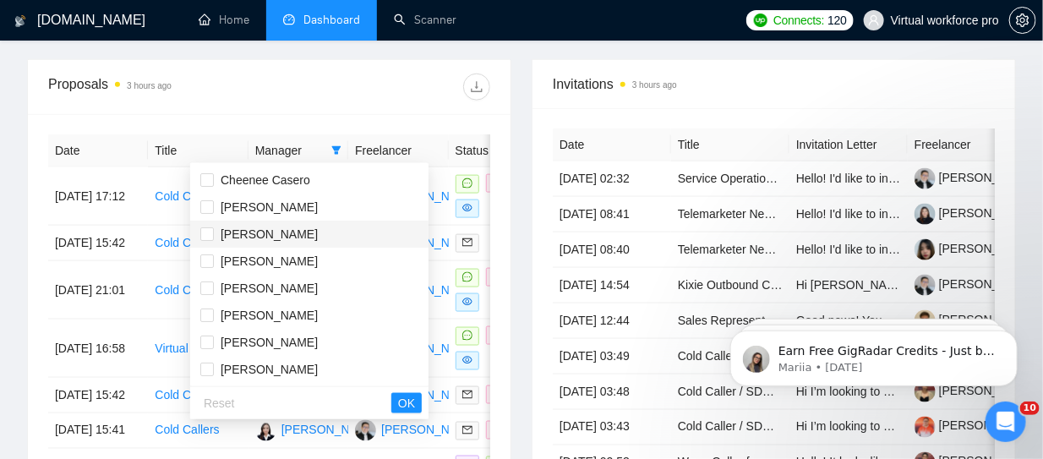
click at [264, 231] on span "[PERSON_NAME]" at bounding box center [269, 234] width 97 height 14
checkbox input "true"
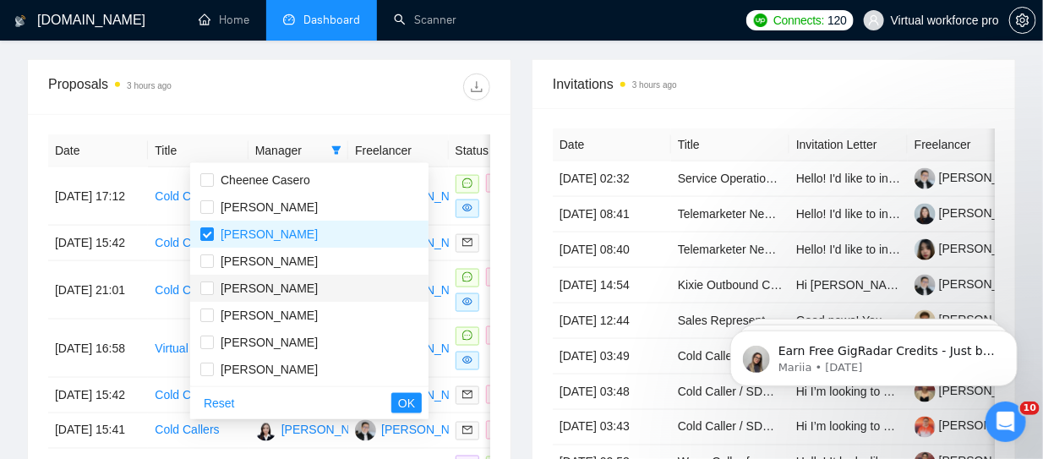
click at [253, 292] on span "[PERSON_NAME]" at bounding box center [269, 288] width 97 height 14
checkbox input "true"
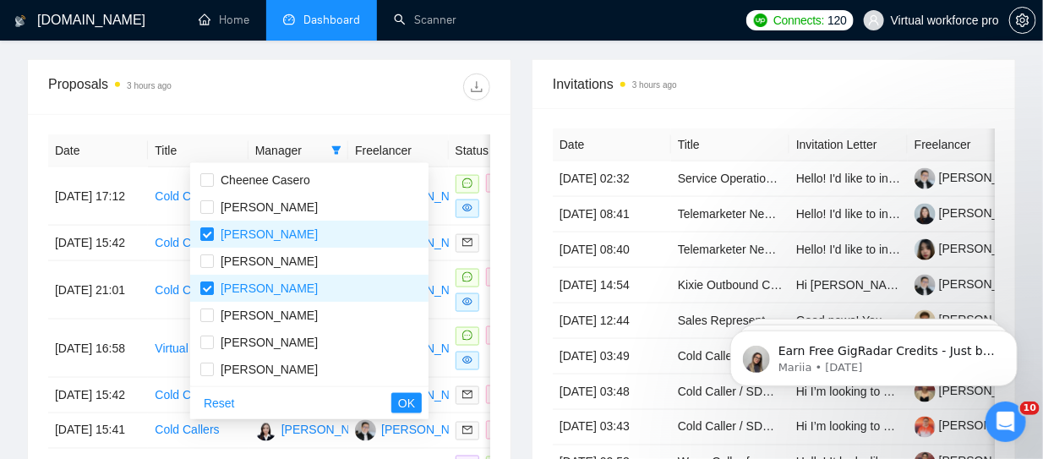
scroll to position [87, 0]
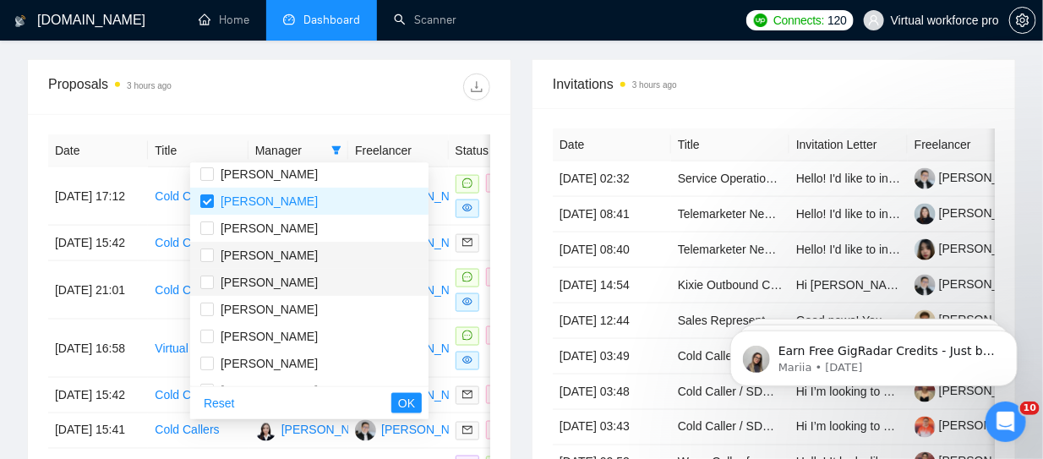
click at [242, 284] on span "[PERSON_NAME]" at bounding box center [269, 282] width 97 height 14
checkbox input "true"
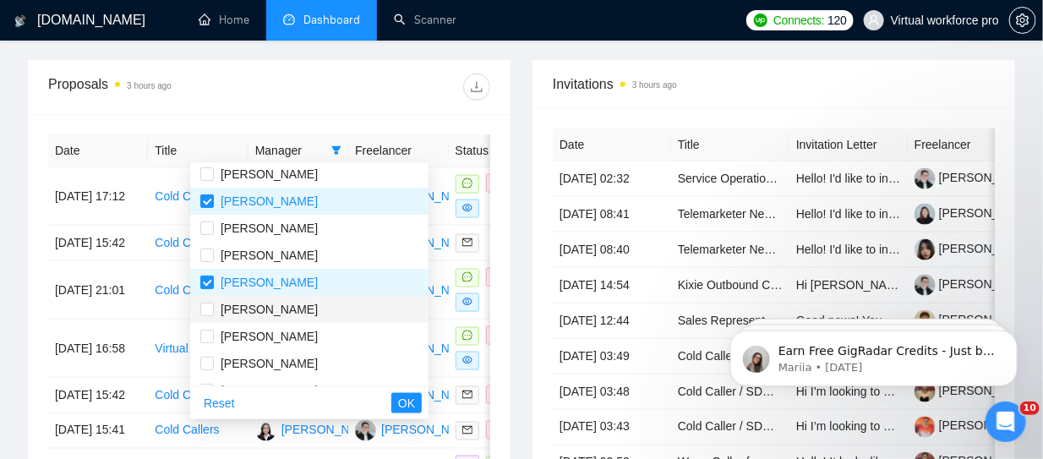
click at [264, 308] on span "[PERSON_NAME]" at bounding box center [269, 309] width 97 height 14
checkbox input "true"
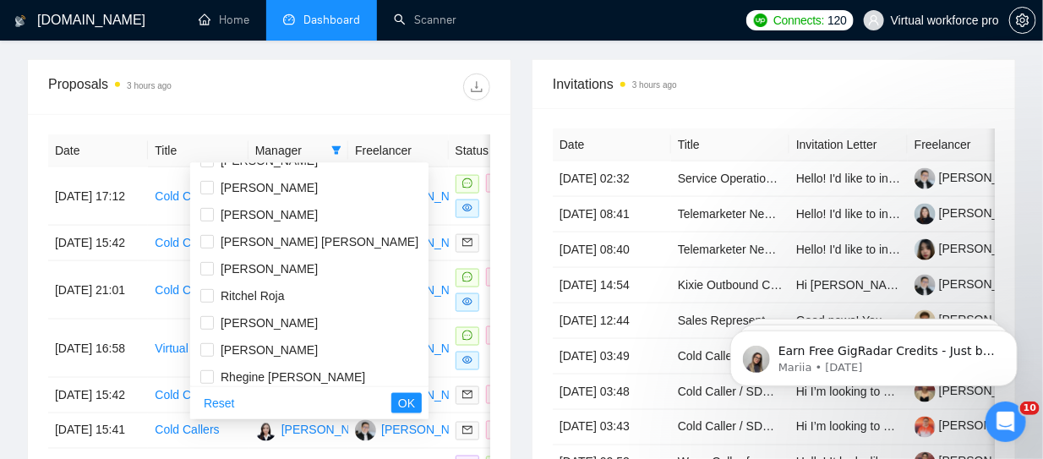
scroll to position [270, 0]
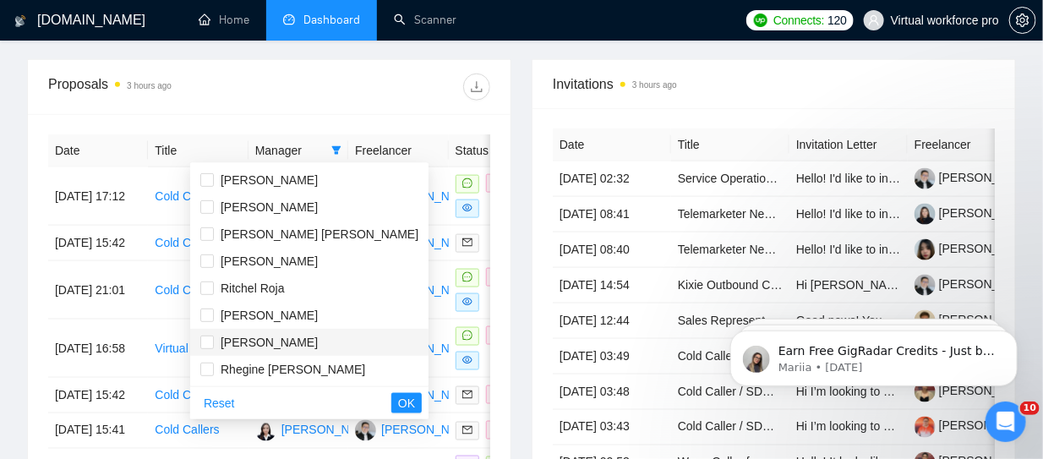
click at [264, 347] on span "[PERSON_NAME]" at bounding box center [269, 342] width 97 height 14
checkbox input "true"
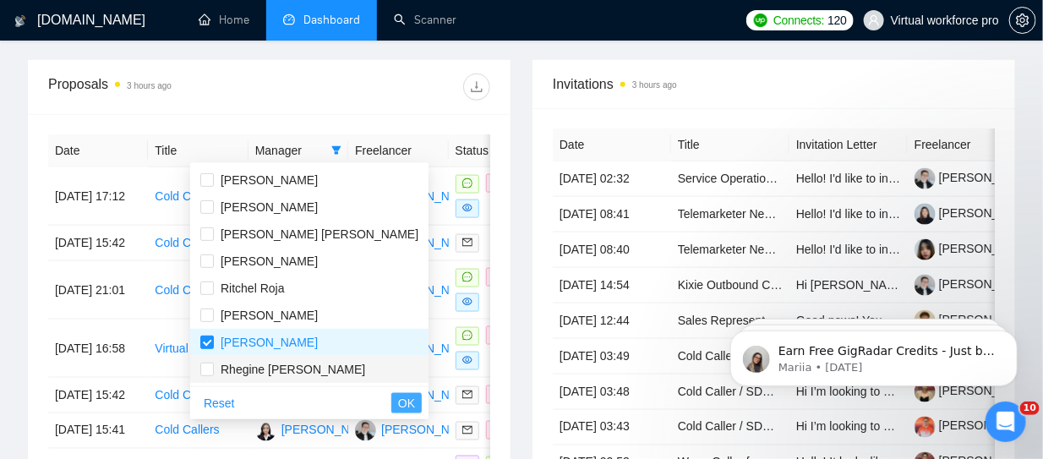
click at [398, 395] on span "OK" at bounding box center [406, 403] width 17 height 19
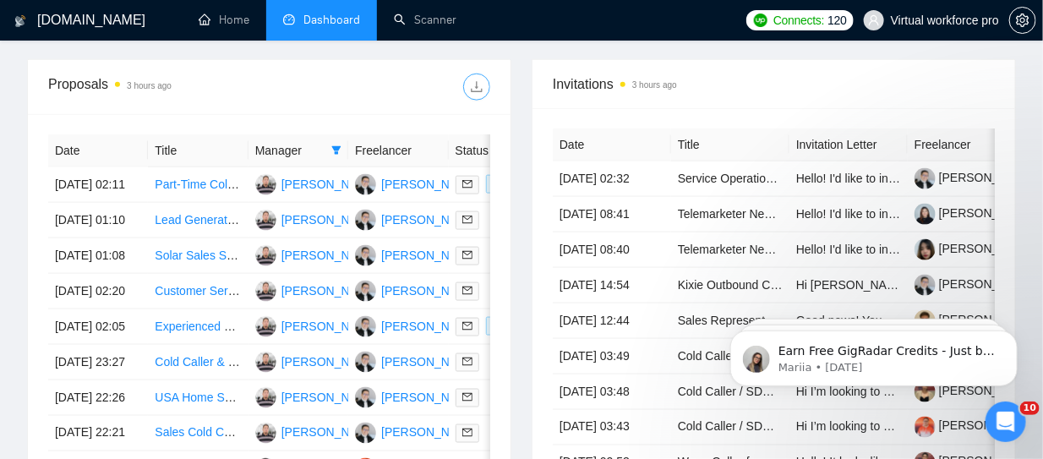
click at [468, 80] on span "download" at bounding box center [476, 87] width 25 height 14
